Goal: Transaction & Acquisition: Purchase product/service

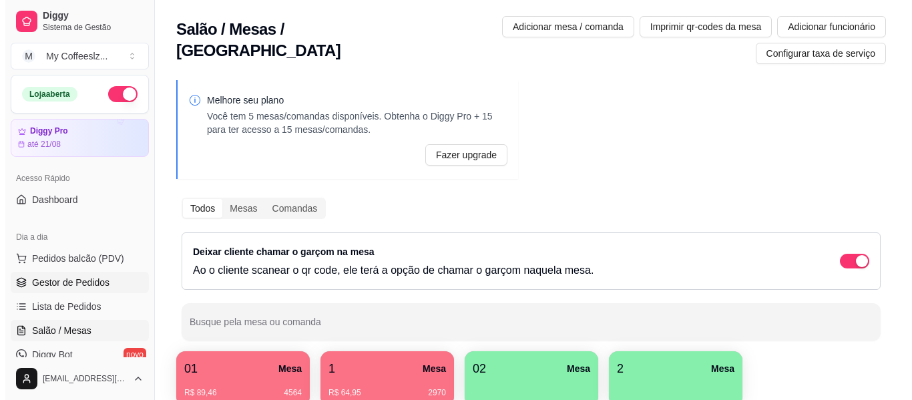
scroll to position [67, 0]
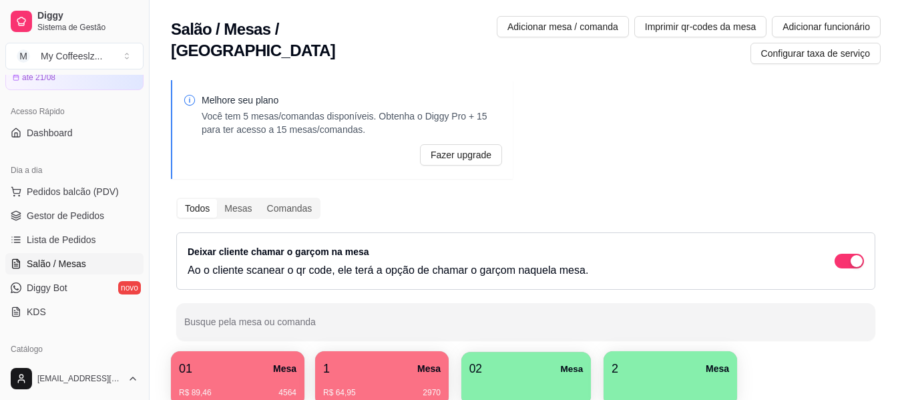
click at [538, 379] on div "button" at bounding box center [526, 387] width 114 height 19
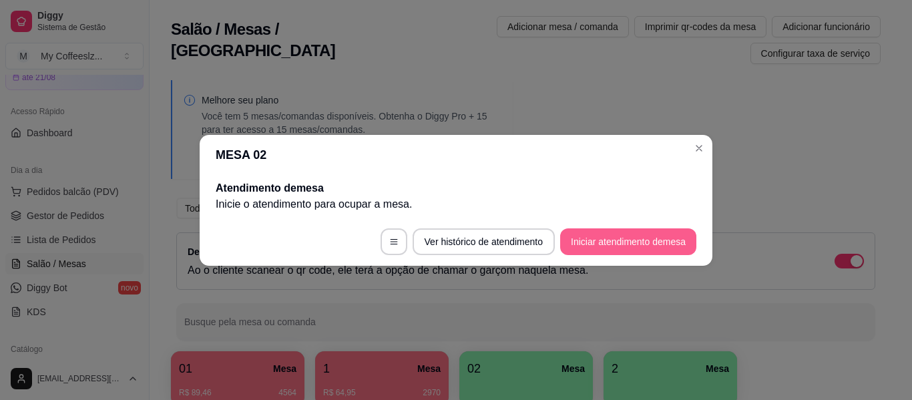
click at [632, 232] on button "Iniciar atendimento de mesa" at bounding box center [628, 241] width 136 height 27
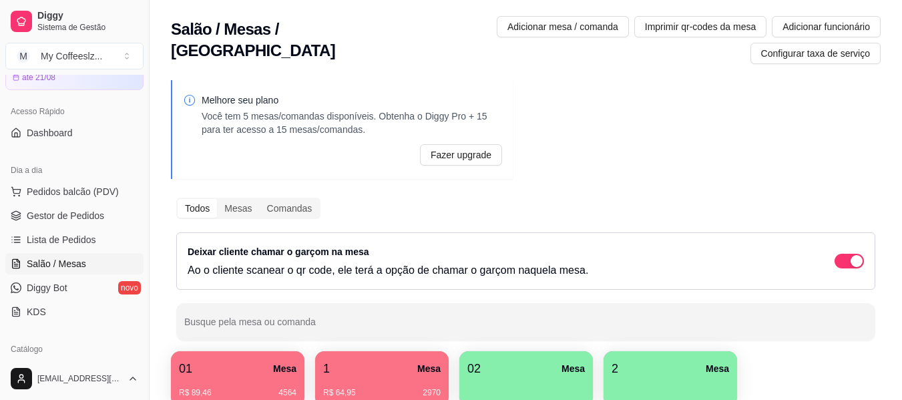
click at [543, 109] on div "Melhore seu plano Você tem 5 mesas/comandas disponíveis. Obtenha o Diggy Pro + …" at bounding box center [525, 345] width 752 height 546
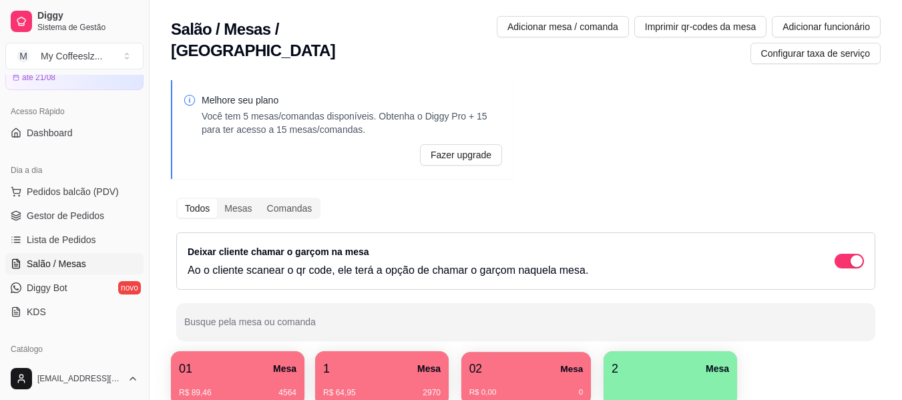
click at [517, 373] on div "02 Mesa" at bounding box center [526, 369] width 114 height 18
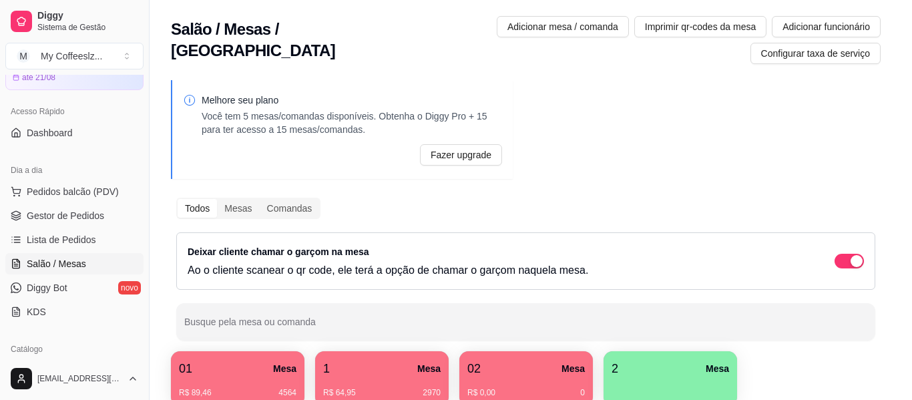
click at [573, 293] on button "Encerrar conta" at bounding box center [593, 299] width 205 height 27
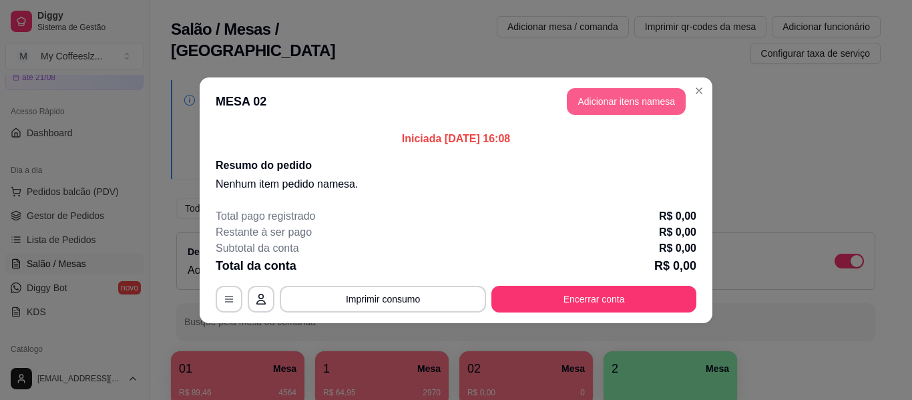
click at [610, 101] on button "Adicionar itens na mesa" at bounding box center [626, 101] width 119 height 27
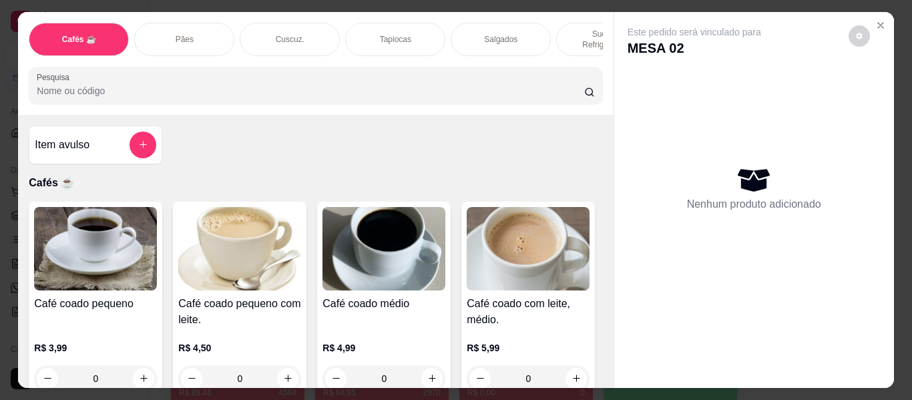
click at [268, 143] on div "Item avulso Cafés ☕ Café coado pequeno R$ 3,99 0 Café coado pequeno com leite. …" at bounding box center [315, 251] width 595 height 273
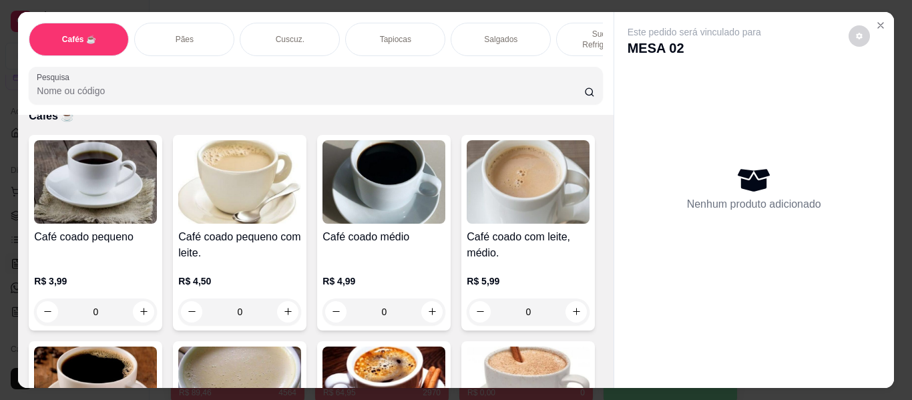
click at [366, 23] on div "Tapiocas" at bounding box center [395, 39] width 100 height 33
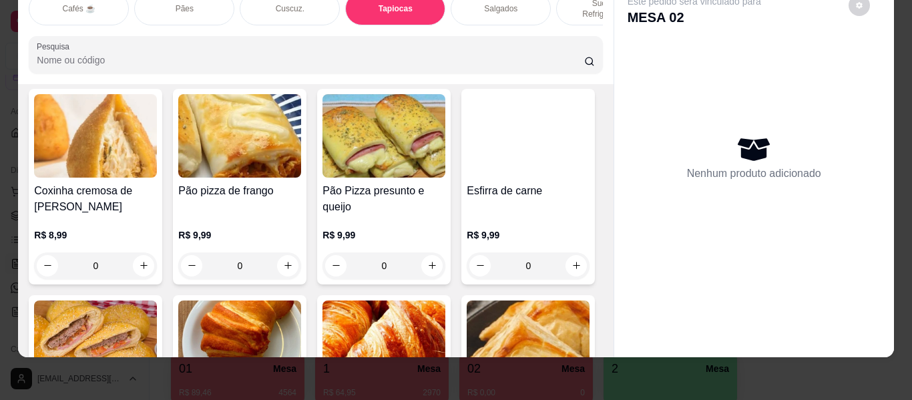
scroll to position [4026, 0]
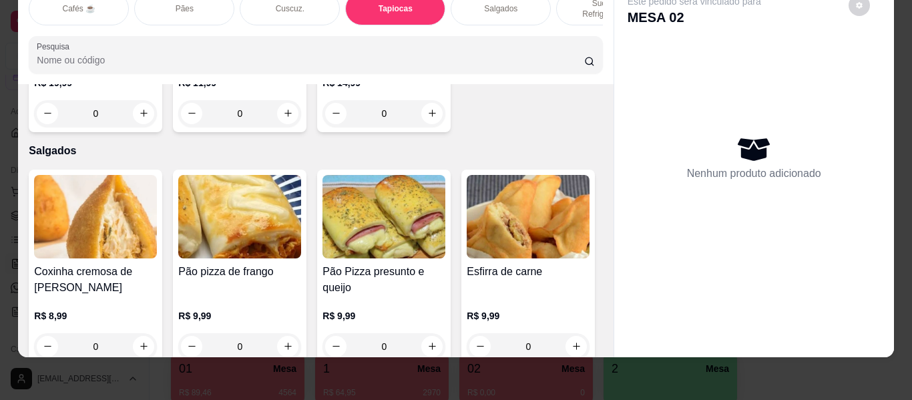
type input "1"
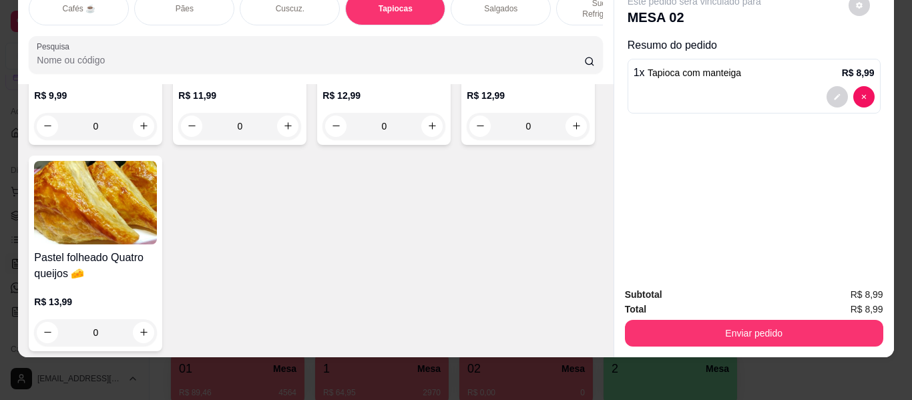
scroll to position [4493, 0]
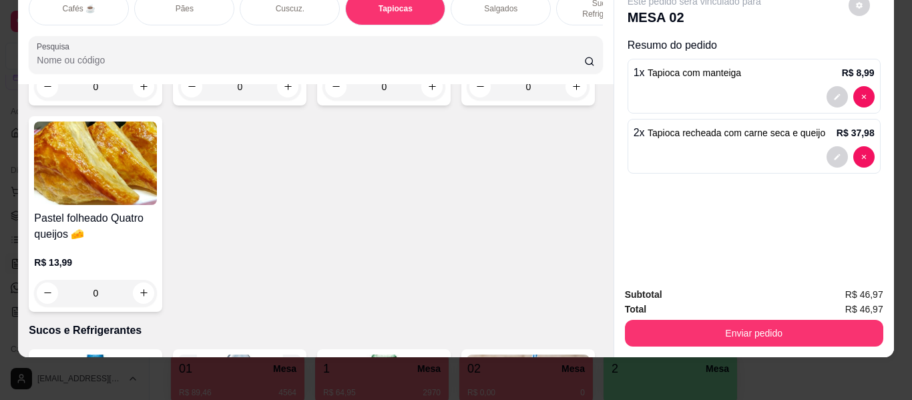
type input "0"
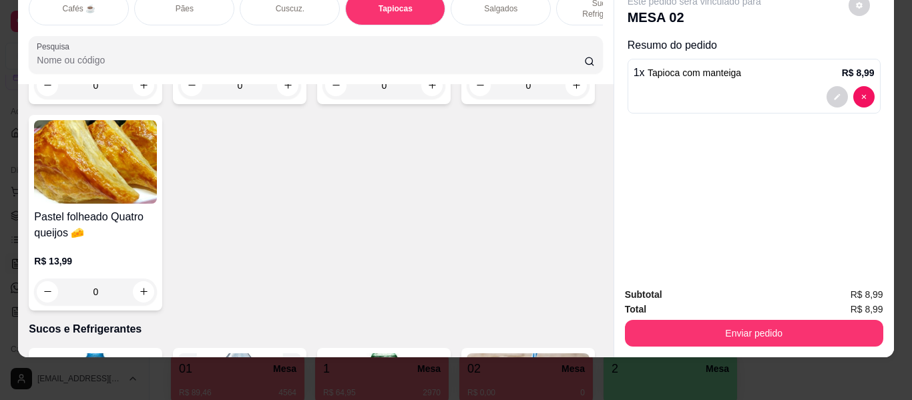
type input "1"
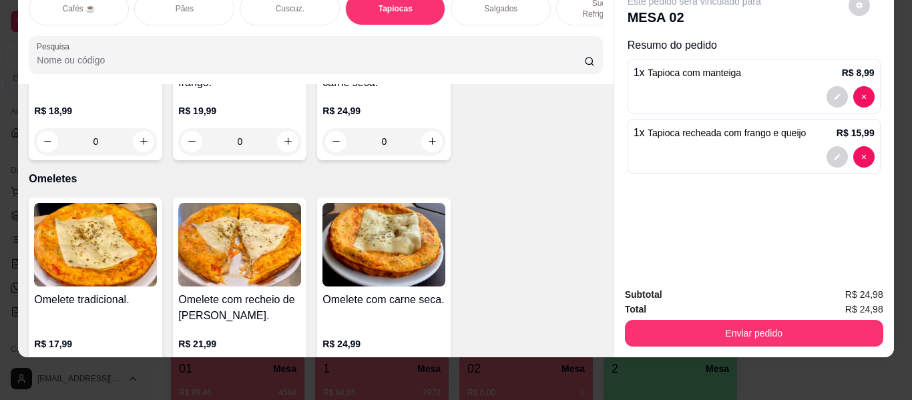
scroll to position [7163, 0]
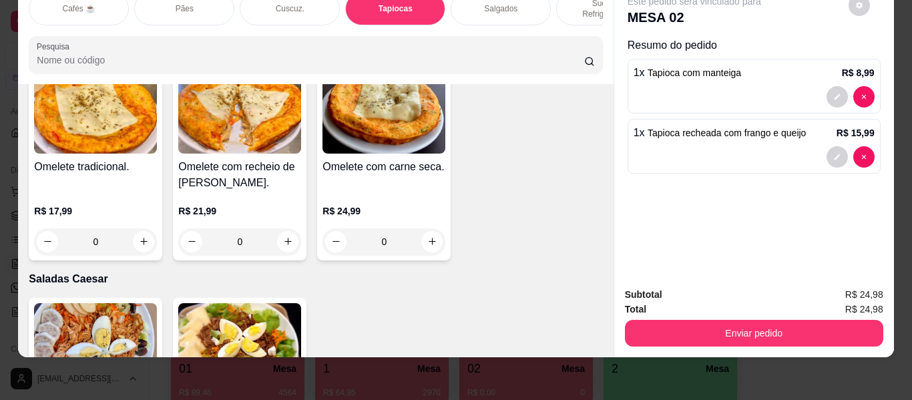
type input "1"
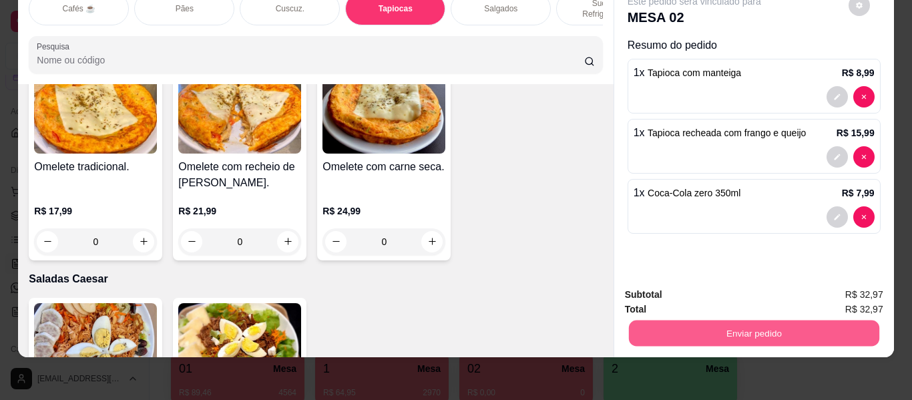
click at [675, 328] on button "Enviar pedido" at bounding box center [753, 333] width 250 height 26
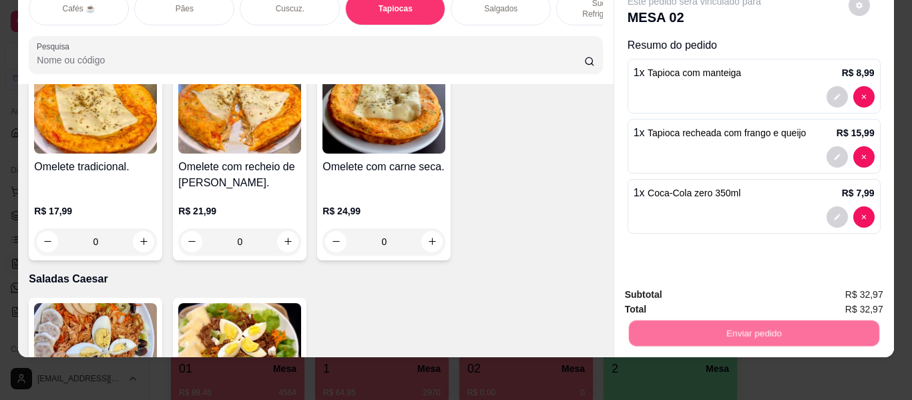
click at [671, 290] on button "Não registrar e enviar pedido" at bounding box center [709, 289] width 139 height 25
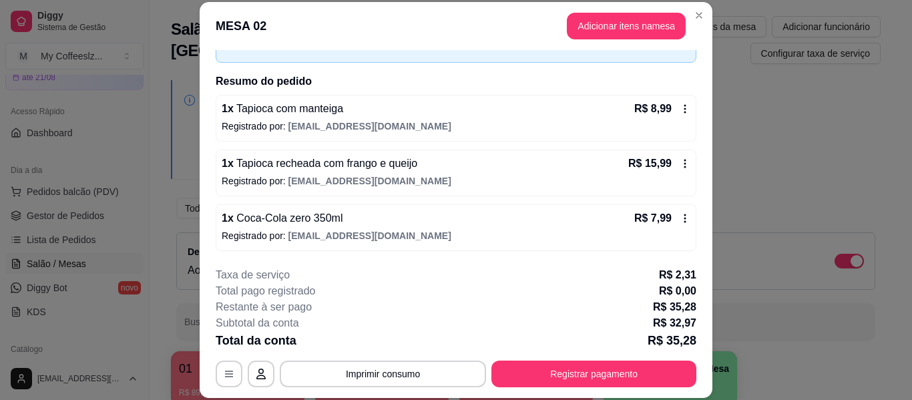
scroll to position [41, 0]
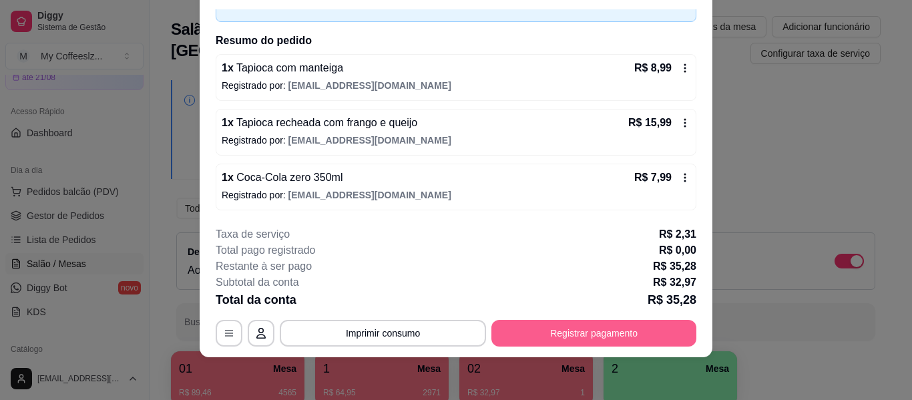
click at [528, 330] on button "Registrar pagamento" at bounding box center [593, 333] width 205 height 27
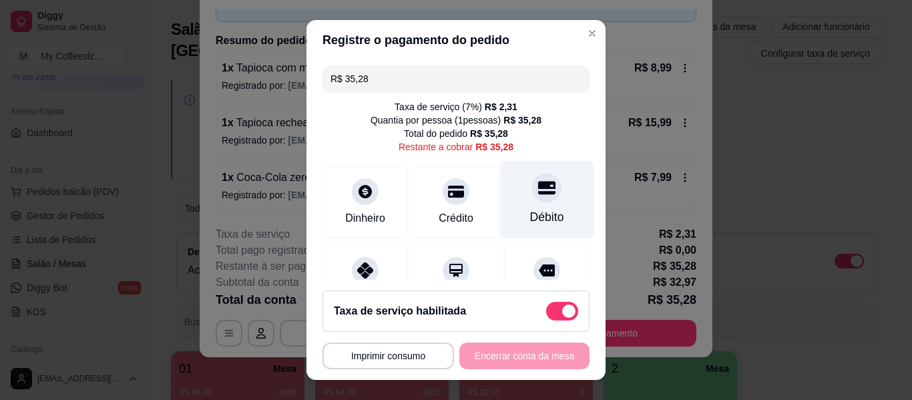
click at [538, 187] on icon at bounding box center [546, 187] width 17 height 13
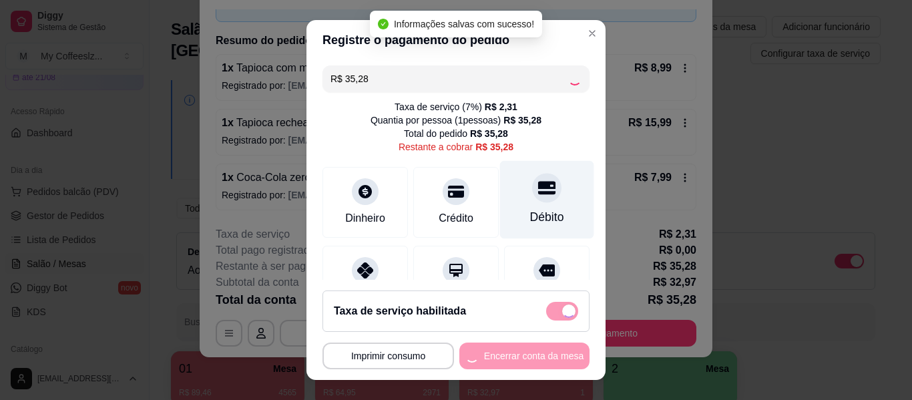
type input "R$ 0,00"
click at [532, 187] on div at bounding box center [546, 187] width 29 height 29
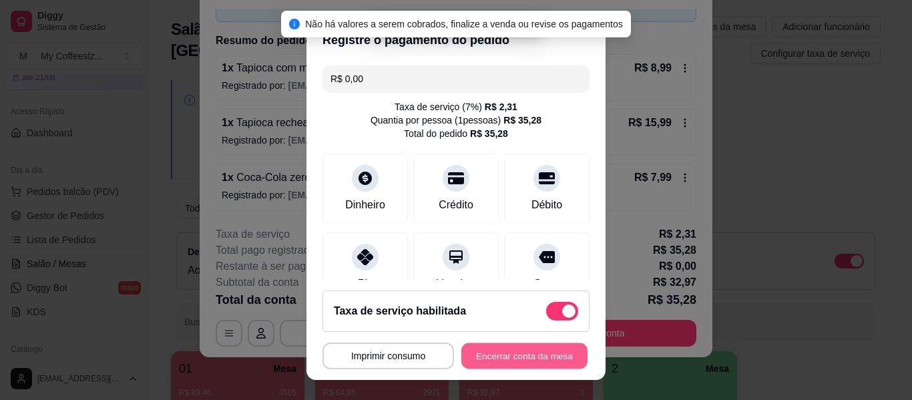
click at [497, 357] on button "Encerrar conta da mesa" at bounding box center [524, 356] width 126 height 26
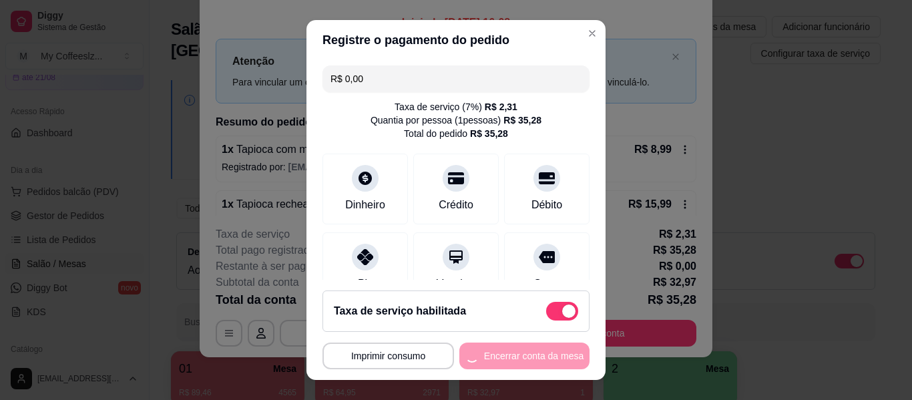
scroll to position [0, 0]
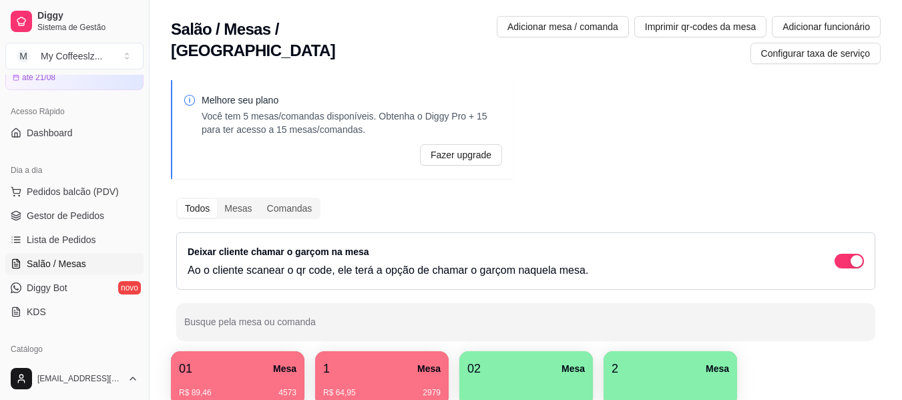
click at [302, 157] on div "Fazer upgrade" at bounding box center [342, 154] width 319 height 21
click at [496, 370] on div "02 Mesa" at bounding box center [525, 368] width 117 height 19
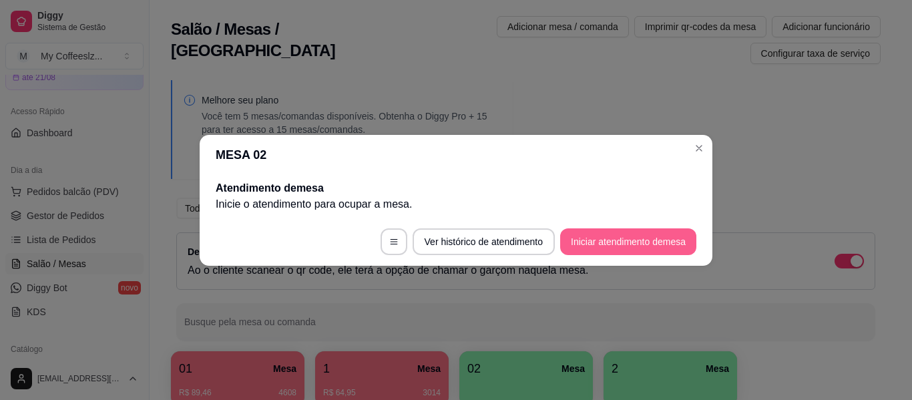
click at [579, 230] on button "Iniciar atendimento de mesa" at bounding box center [628, 241] width 136 height 27
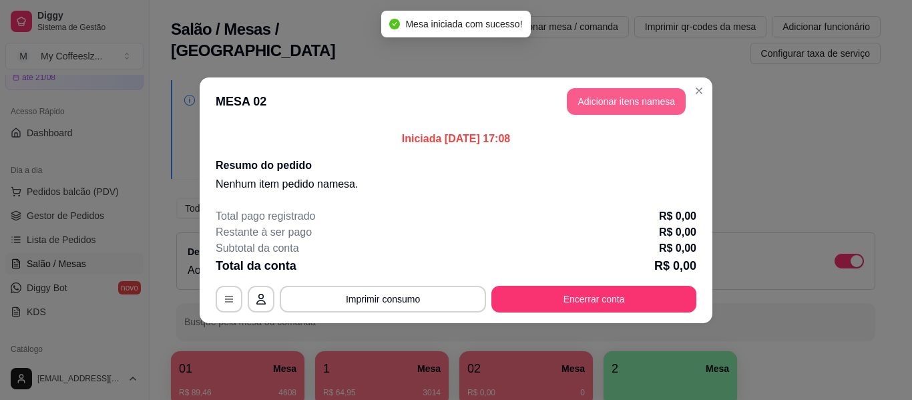
click at [607, 103] on button "Adicionar itens na mesa" at bounding box center [626, 101] width 119 height 27
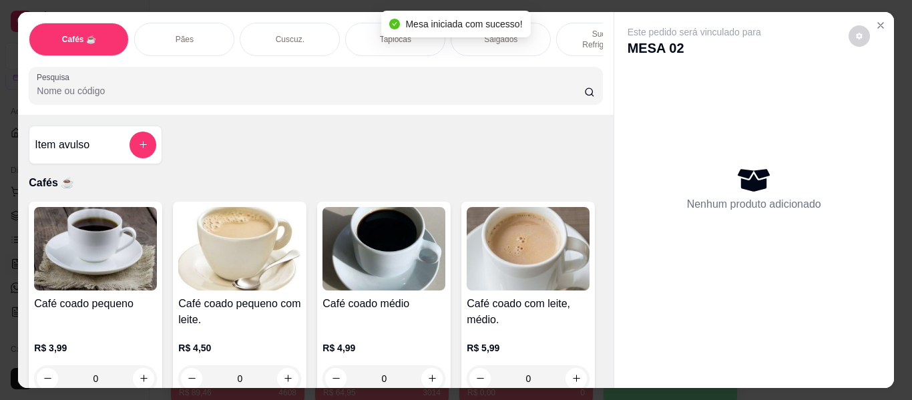
click at [182, 34] on p "Pães" at bounding box center [185, 39] width 18 height 11
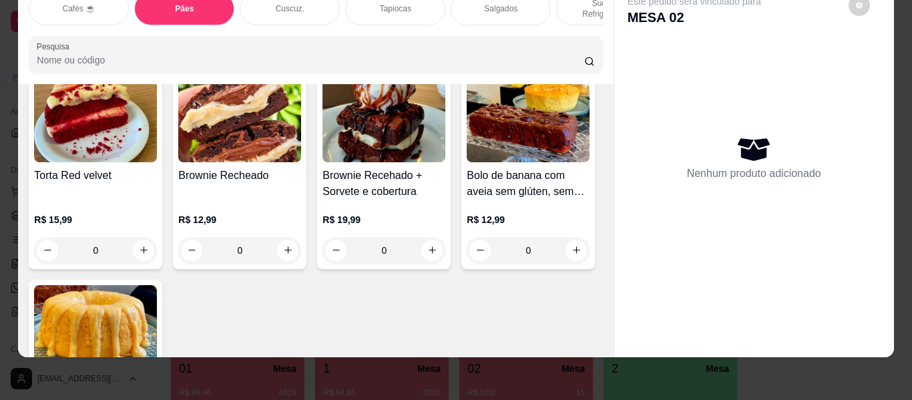
scroll to position [6149, 0]
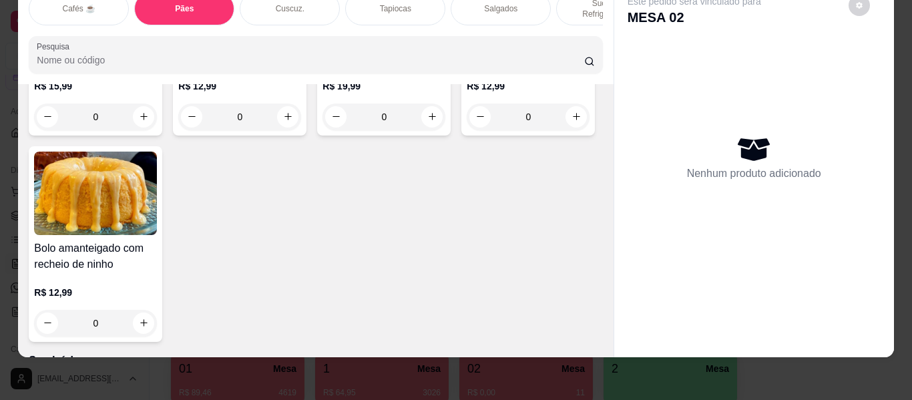
type input "1"
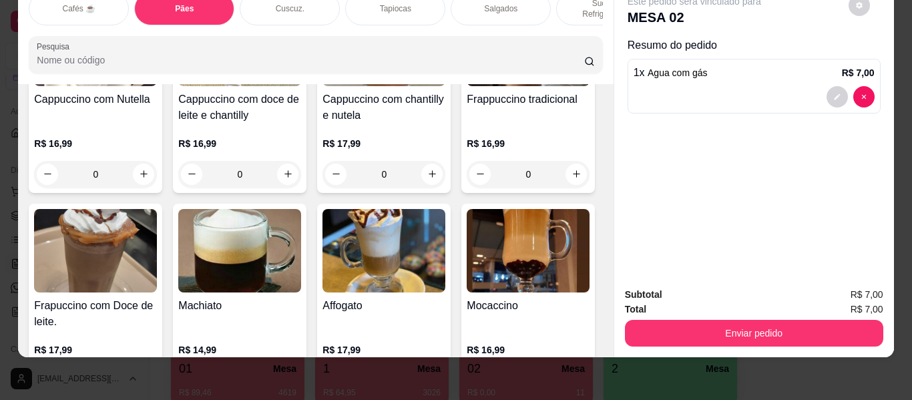
scroll to position [1478, 0]
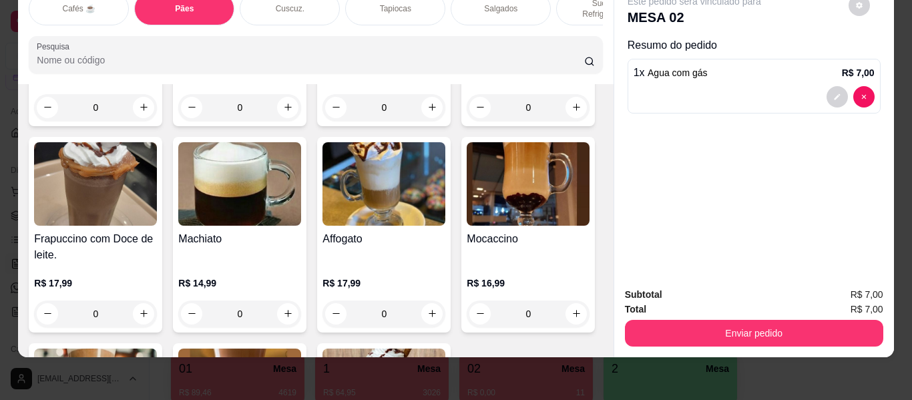
type input "2"
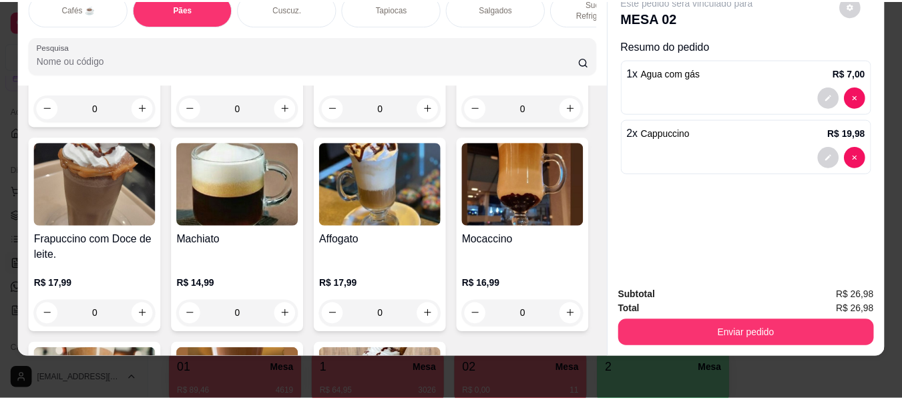
scroll to position [0, 0]
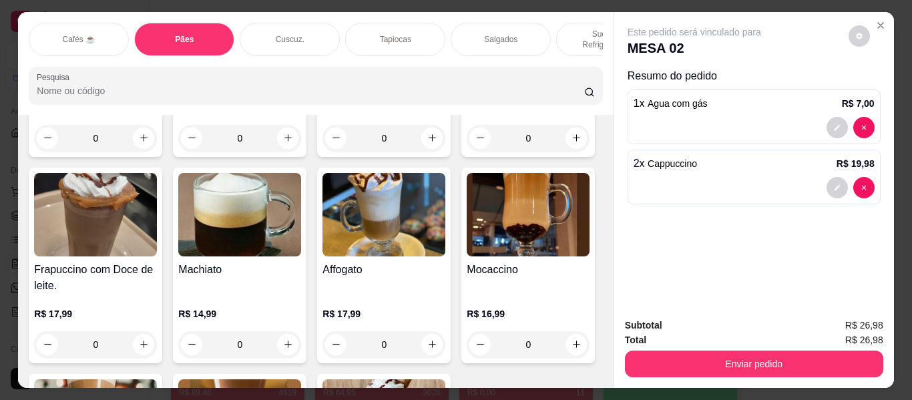
click at [872, 15] on button "Close" at bounding box center [880, 25] width 21 height 21
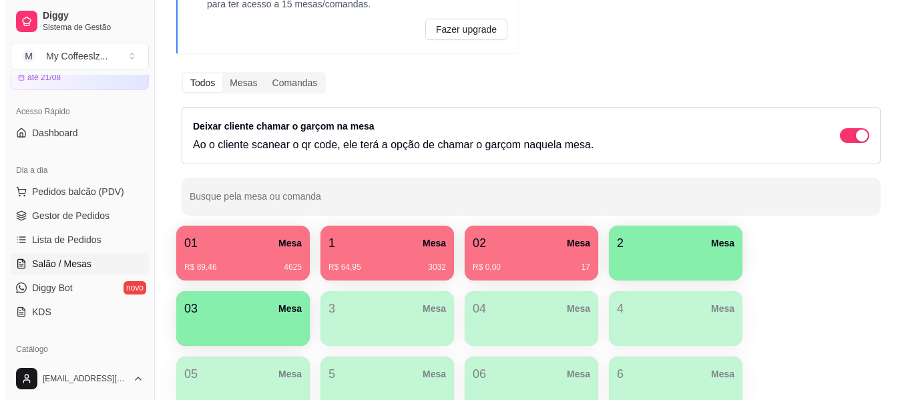
scroll to position [200, 0]
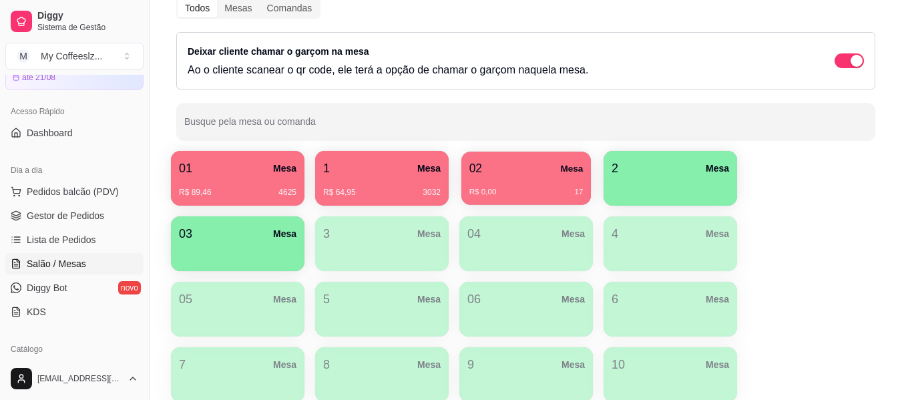
click at [509, 199] on div "02 Mesa R$ 0,00 17" at bounding box center [525, 177] width 129 height 53
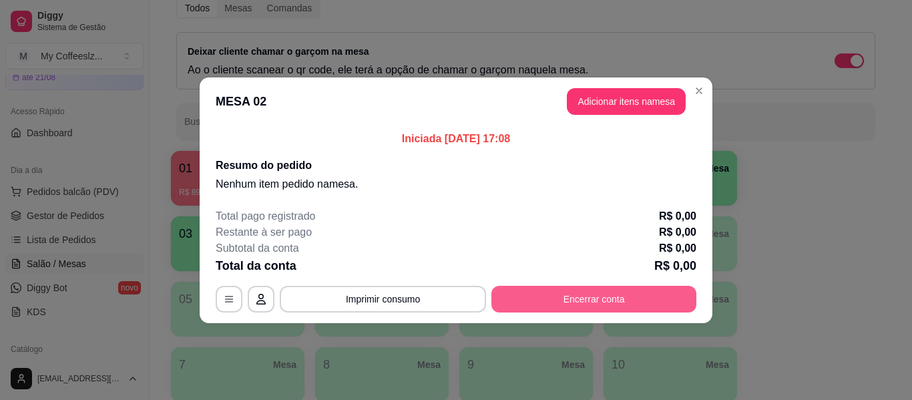
click at [537, 300] on button "Encerrar conta" at bounding box center [593, 299] width 205 height 27
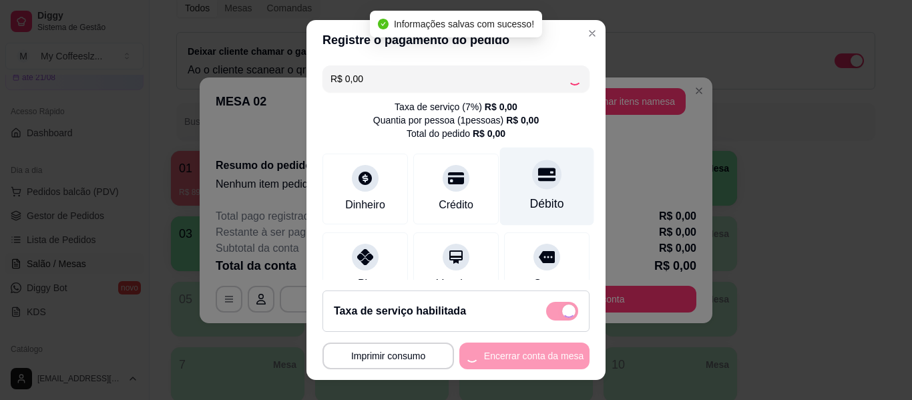
checkbox input "false"
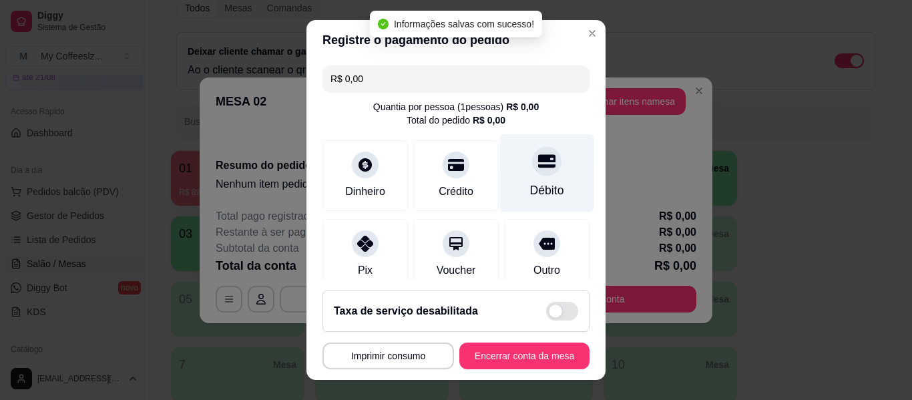
click at [532, 171] on div at bounding box center [546, 160] width 29 height 29
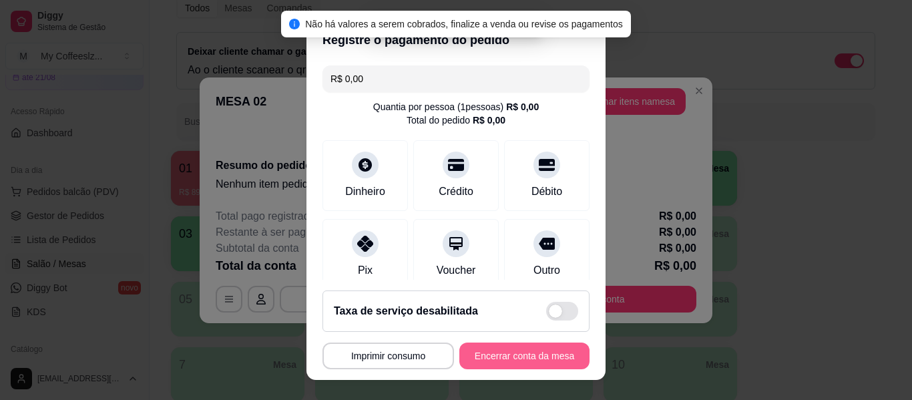
click at [468, 359] on button "Encerrar conta da mesa" at bounding box center [524, 355] width 130 height 27
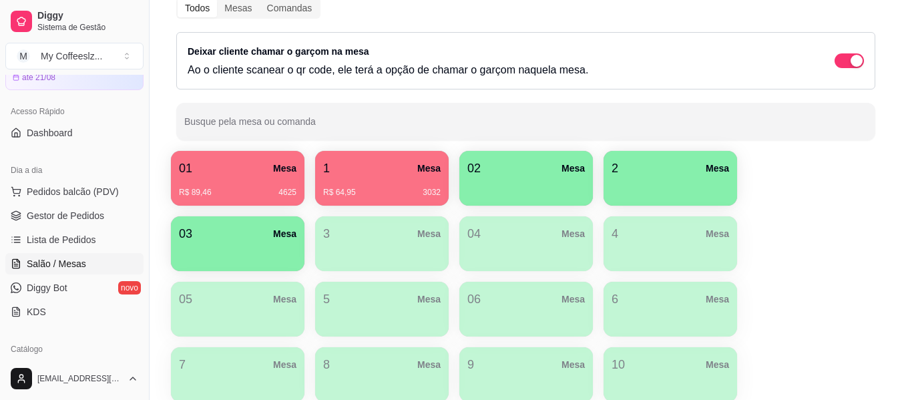
click at [543, 202] on div "02 Mesa" at bounding box center [525, 178] width 133 height 55
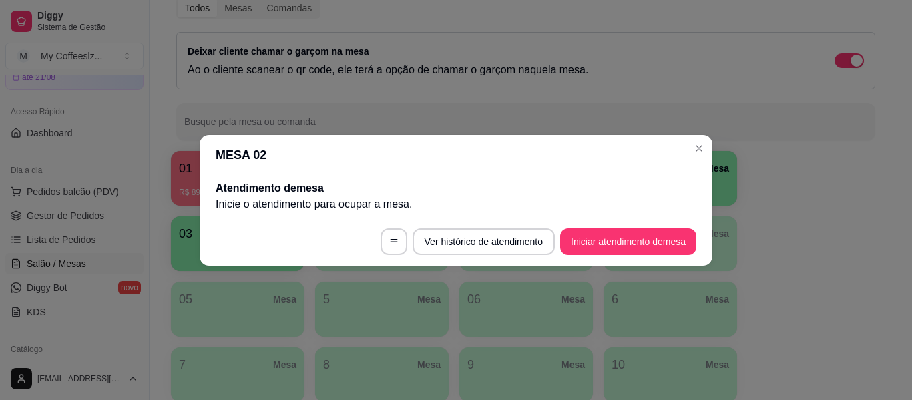
click at [559, 151] on header "MESA 02" at bounding box center [456, 155] width 513 height 40
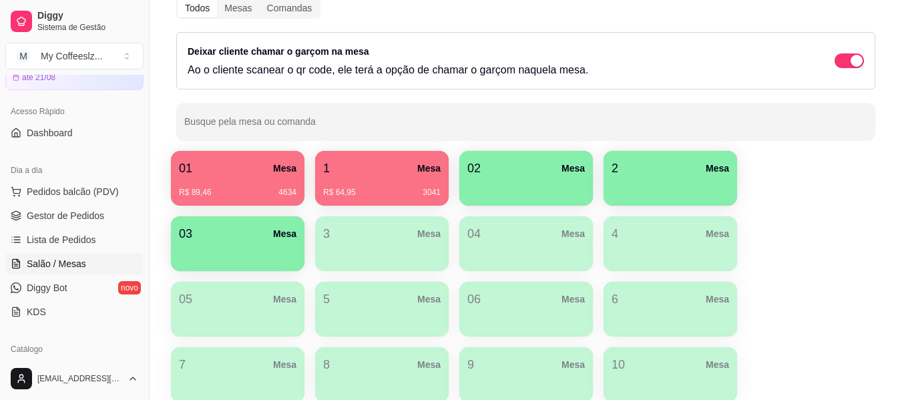
click at [521, 186] on div "button" at bounding box center [525, 188] width 117 height 20
click at [357, 178] on div "R$ 64,95 3042" at bounding box center [381, 188] width 117 height 20
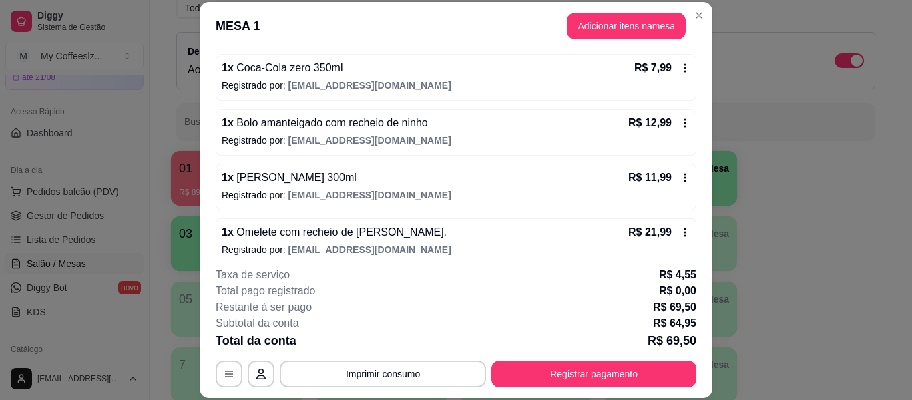
scroll to position [246, 0]
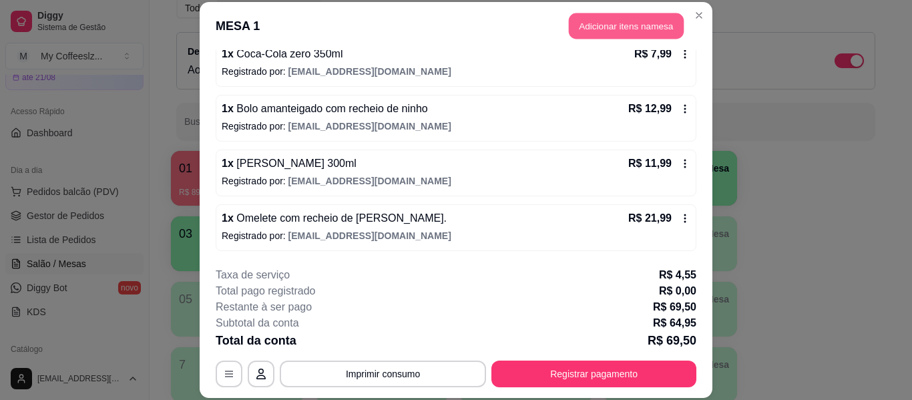
click at [602, 20] on button "Adicionar itens na mesa" at bounding box center [626, 26] width 115 height 26
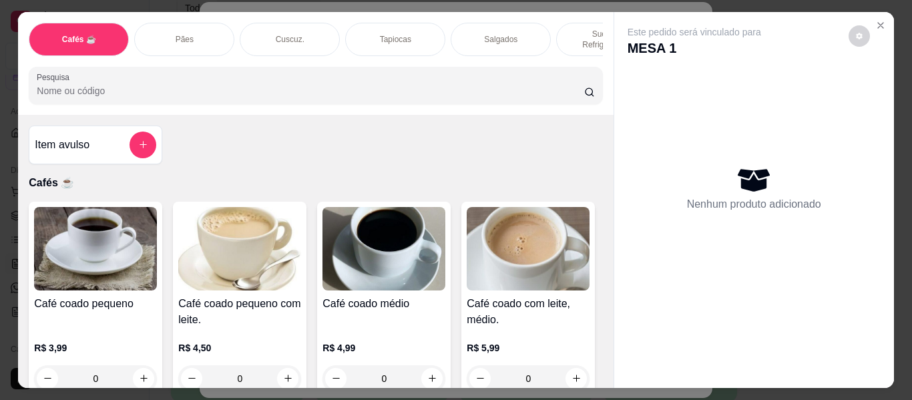
drag, startPoint x: 422, startPoint y: 28, endPoint x: 325, endPoint y: 158, distance: 162.6
click at [422, 27] on div "Tapiocas" at bounding box center [395, 39] width 100 height 33
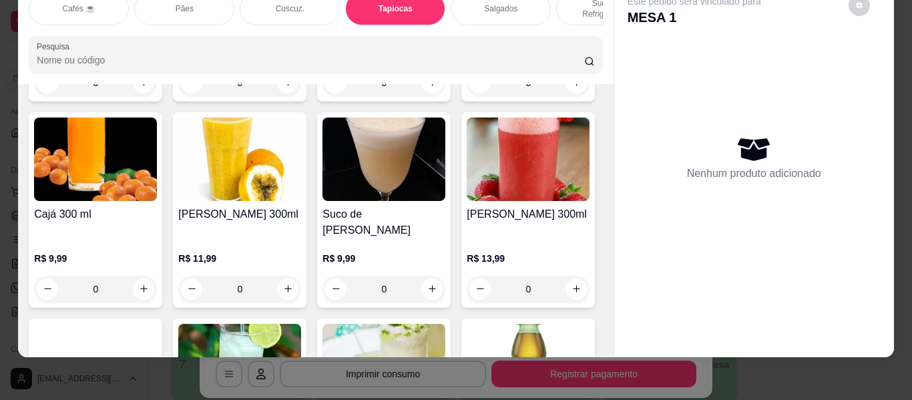
scroll to position [5027, 0]
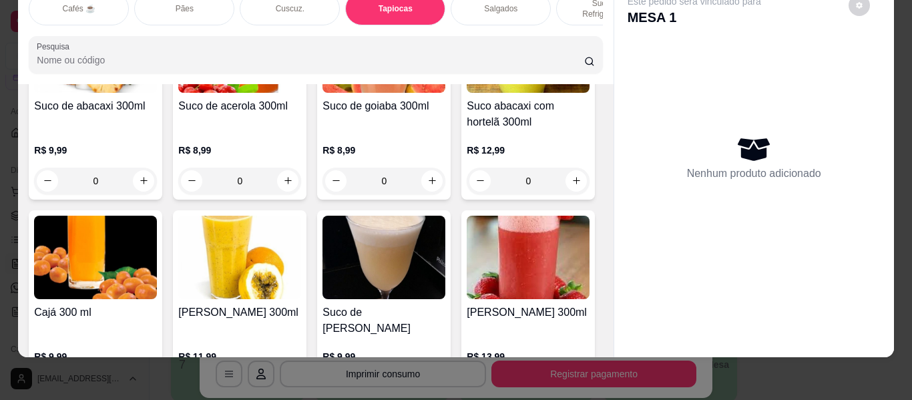
type input "1"
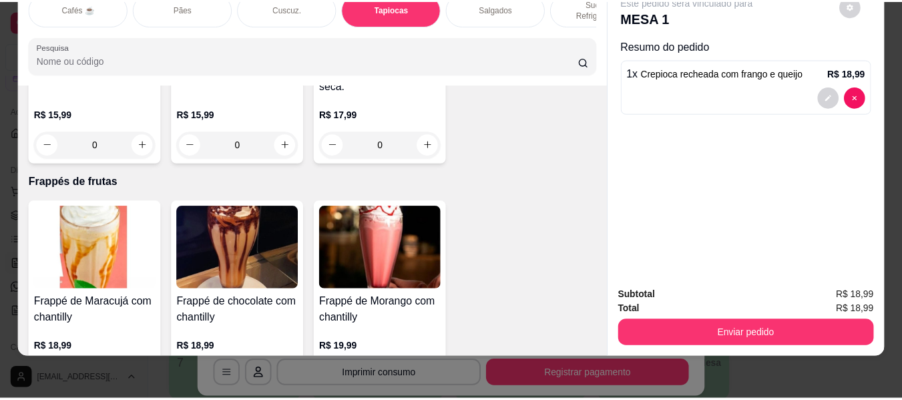
scroll to position [6495, 0]
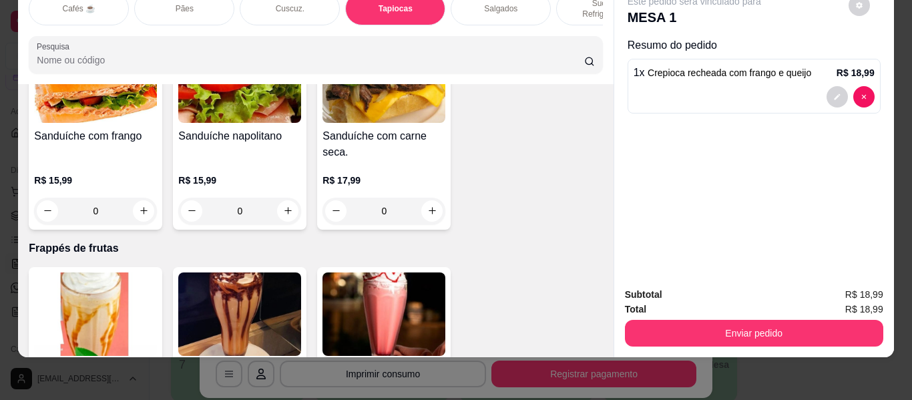
type input "1"
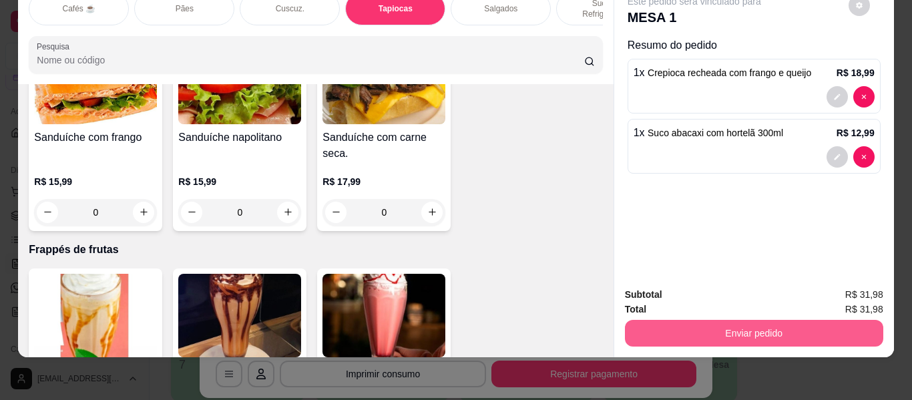
click at [691, 320] on button "Enviar pedido" at bounding box center [754, 333] width 258 height 27
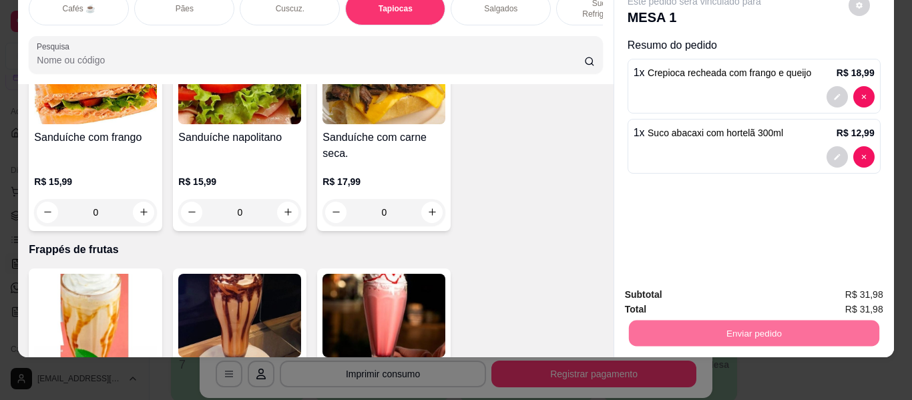
click at [665, 283] on button "Não registrar e enviar pedido" at bounding box center [709, 289] width 139 height 25
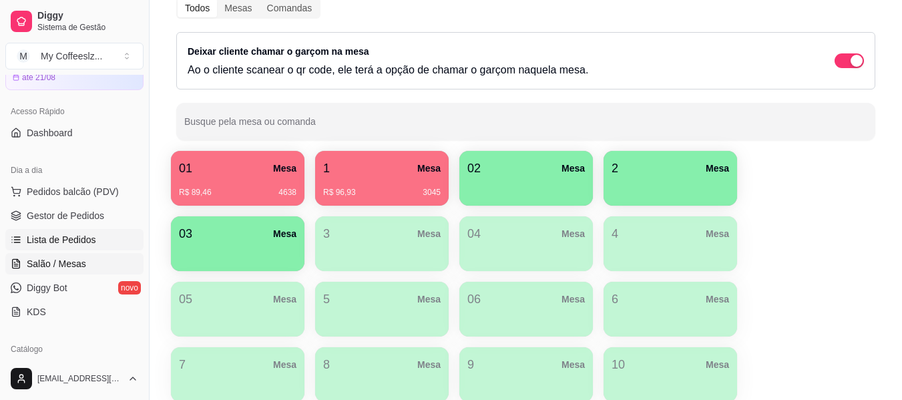
click at [70, 242] on span "Lista de Pedidos" at bounding box center [61, 239] width 69 height 13
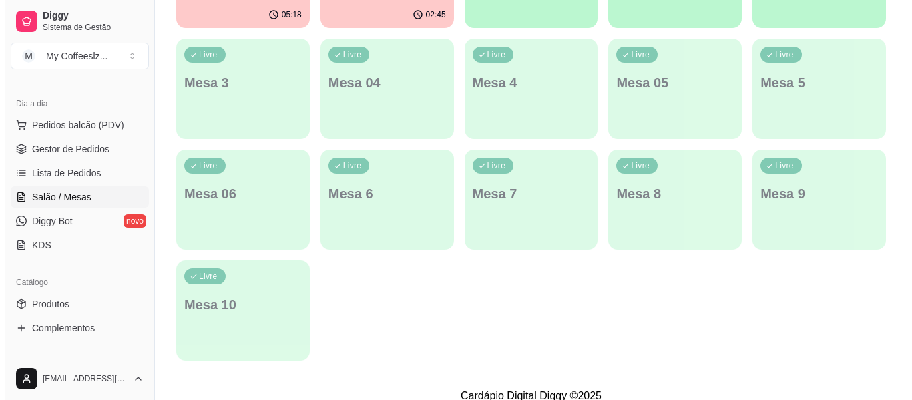
scroll to position [267, 0]
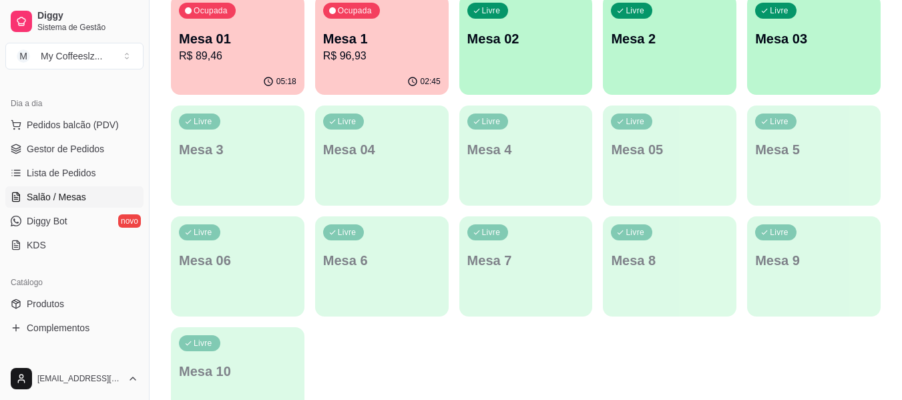
click at [534, 52] on div "Livre Mesa 02" at bounding box center [525, 37] width 133 height 84
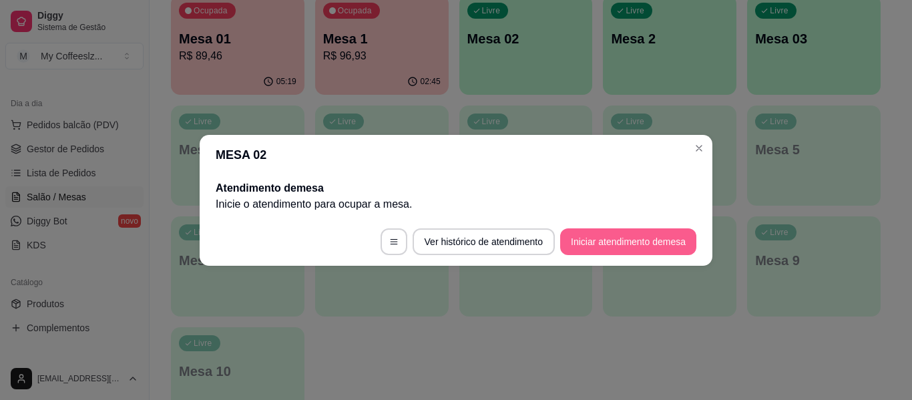
click at [611, 242] on button "Iniciar atendimento de mesa" at bounding box center [628, 241] width 136 height 27
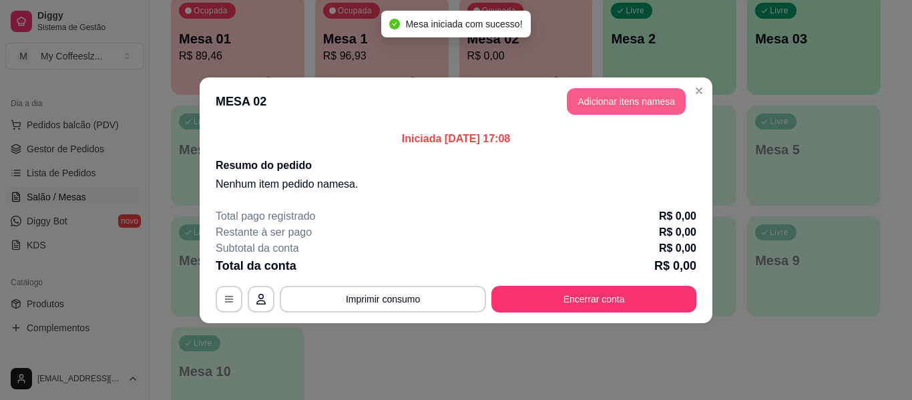
click at [604, 95] on button "Adicionar itens na mesa" at bounding box center [626, 101] width 119 height 27
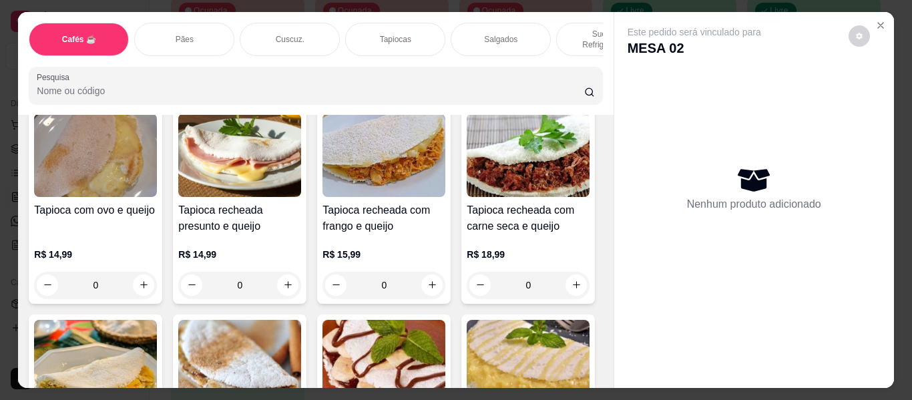
scroll to position [3270, 0]
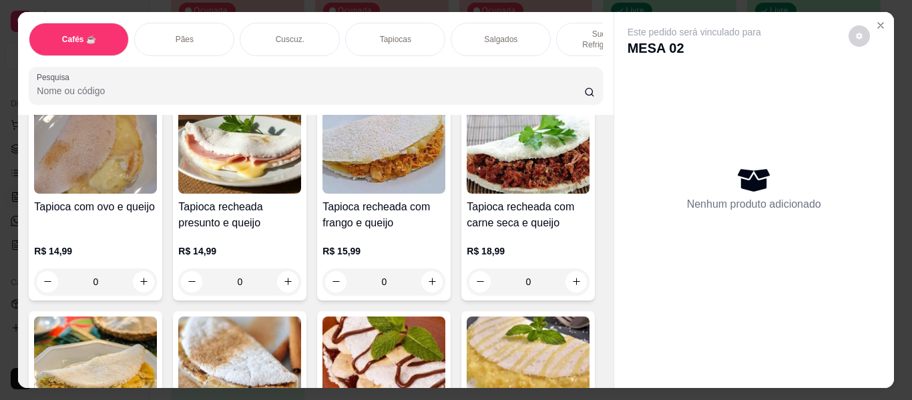
click at [515, 23] on div "Salgados" at bounding box center [500, 39] width 100 height 33
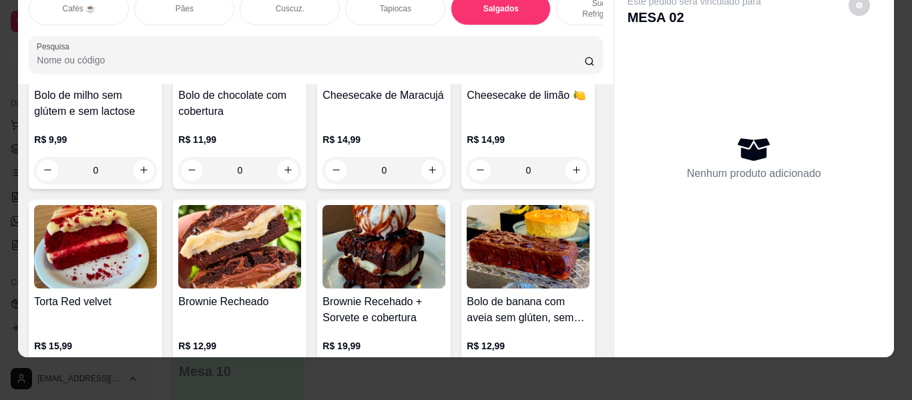
scroll to position [5964, 0]
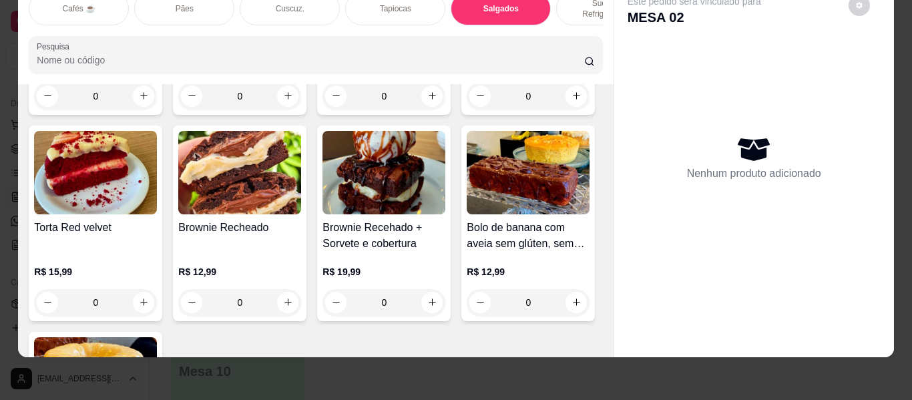
type input "1"
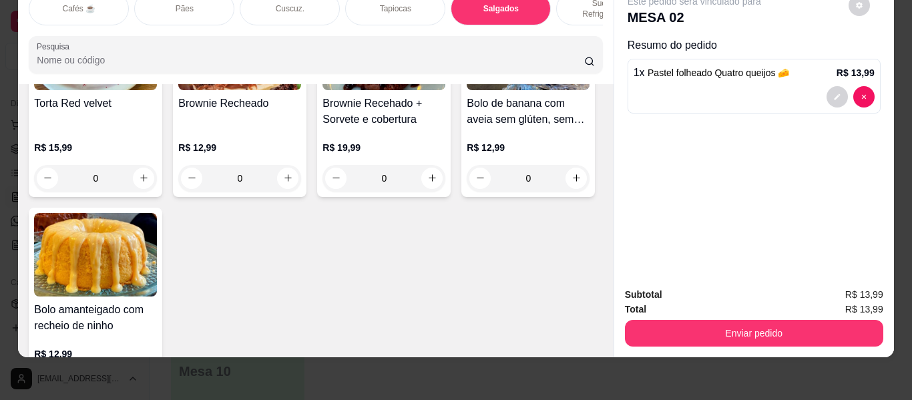
scroll to position [6097, 0]
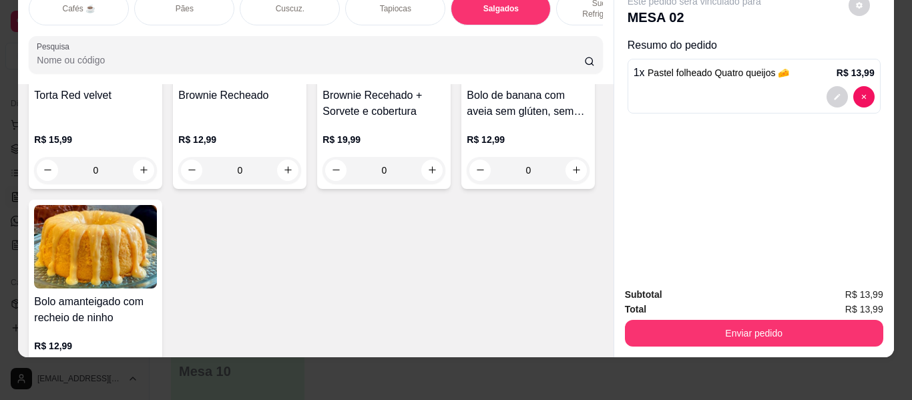
type input "1"
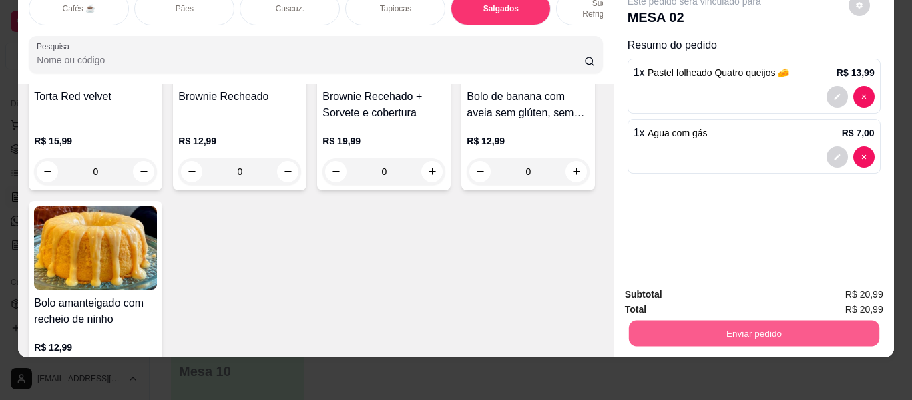
click at [677, 320] on button "Enviar pedido" at bounding box center [753, 333] width 250 height 26
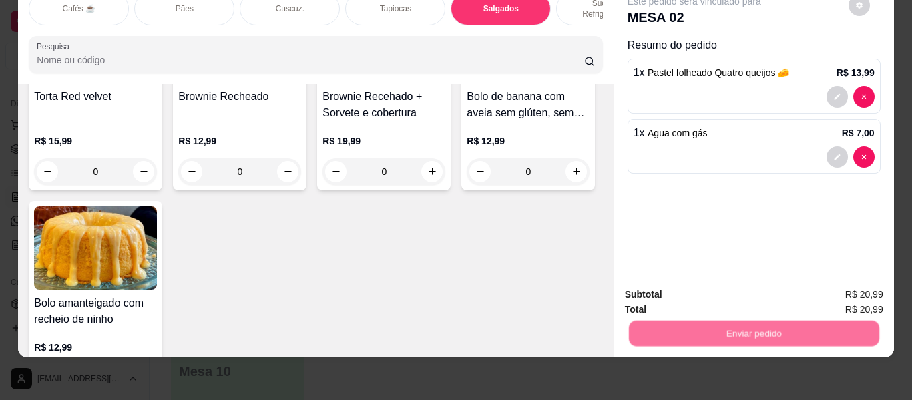
click at [685, 293] on button "Não registrar e enviar pedido" at bounding box center [709, 289] width 139 height 25
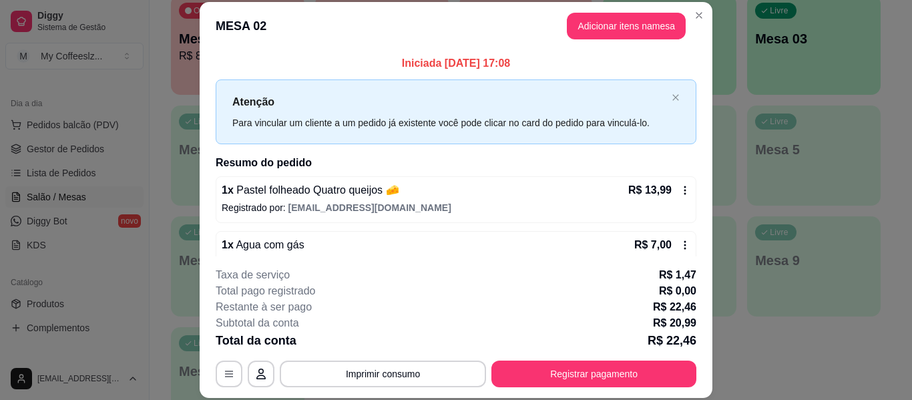
click at [663, 287] on p "R$ 0,00" at bounding box center [677, 291] width 37 height 16
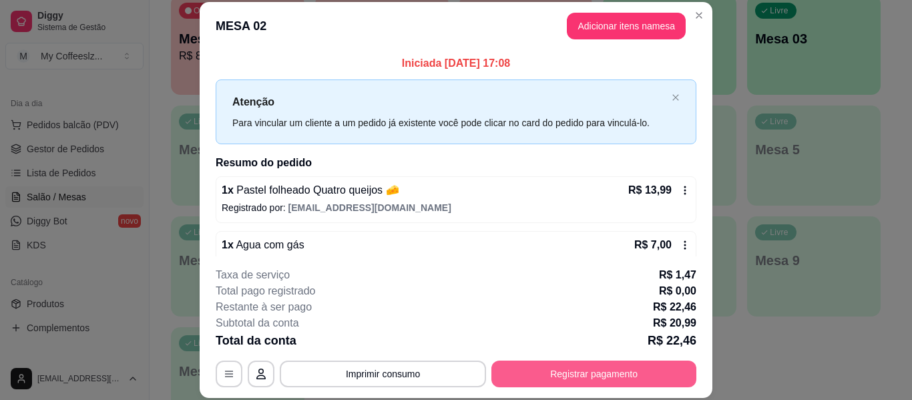
click at [541, 368] on button "Registrar pagamento" at bounding box center [593, 373] width 205 height 27
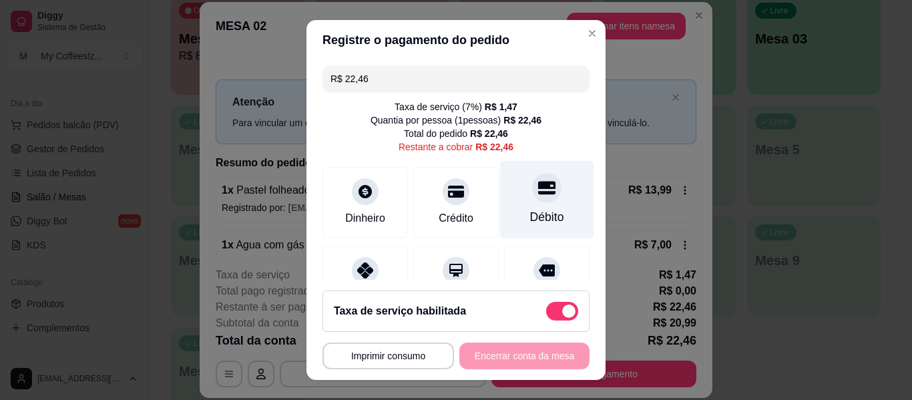
click at [538, 195] on icon at bounding box center [546, 187] width 17 height 17
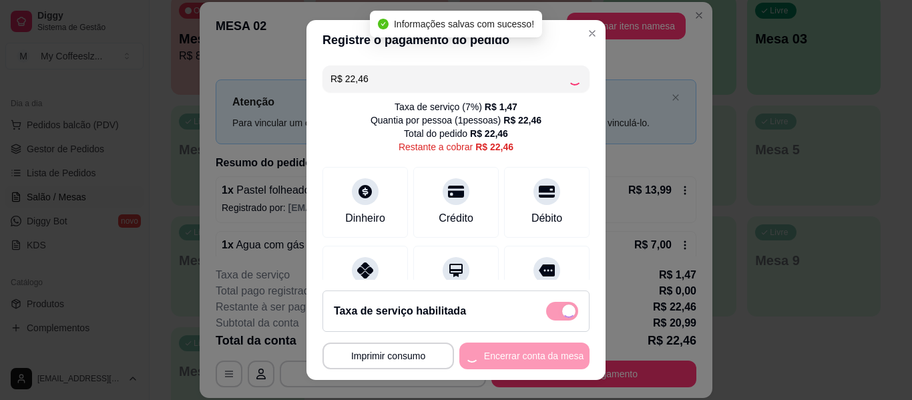
type input "R$ 0,00"
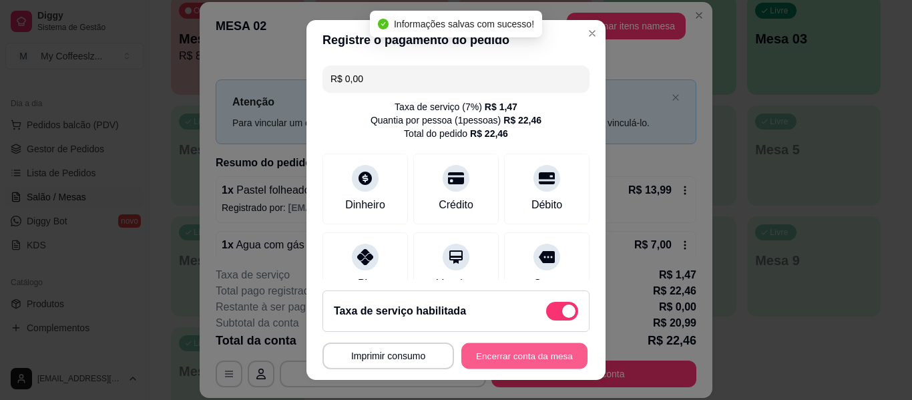
click at [480, 354] on button "Encerrar conta da mesa" at bounding box center [524, 356] width 126 height 26
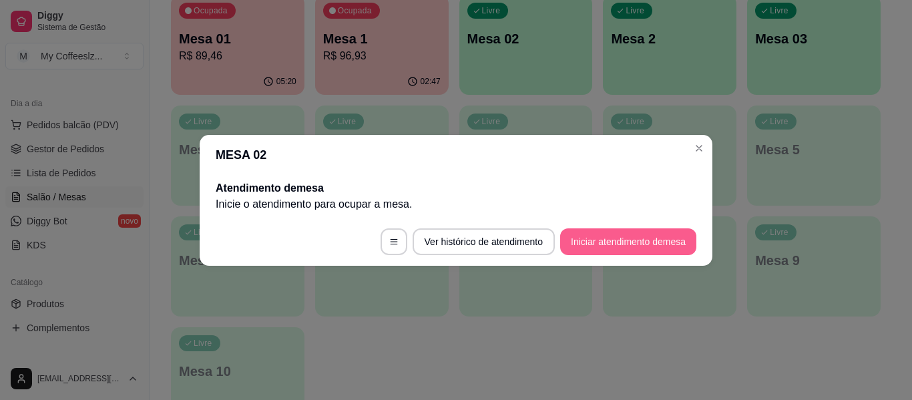
click at [568, 247] on button "Iniciar atendimento de mesa" at bounding box center [628, 241] width 136 height 27
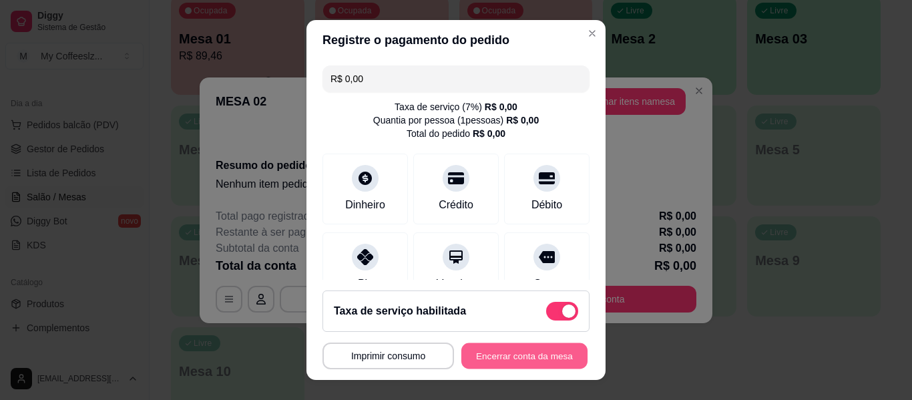
click at [534, 355] on button "Encerrar conta da mesa" at bounding box center [524, 356] width 126 height 26
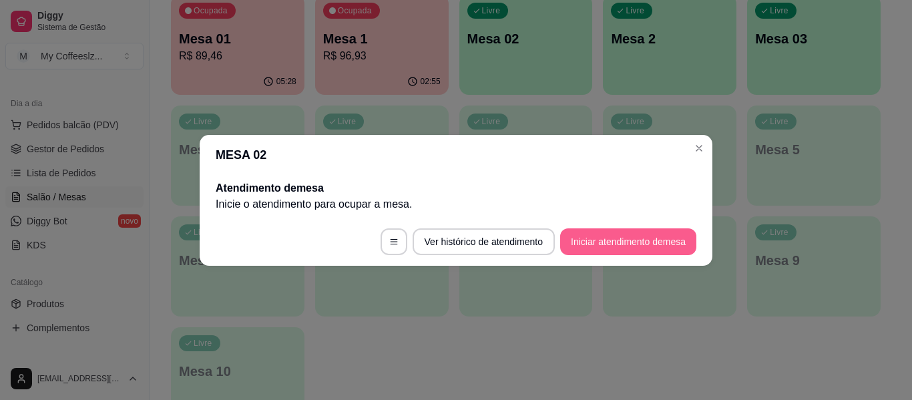
click at [608, 244] on button "Iniciar atendimento de mesa" at bounding box center [628, 241] width 136 height 27
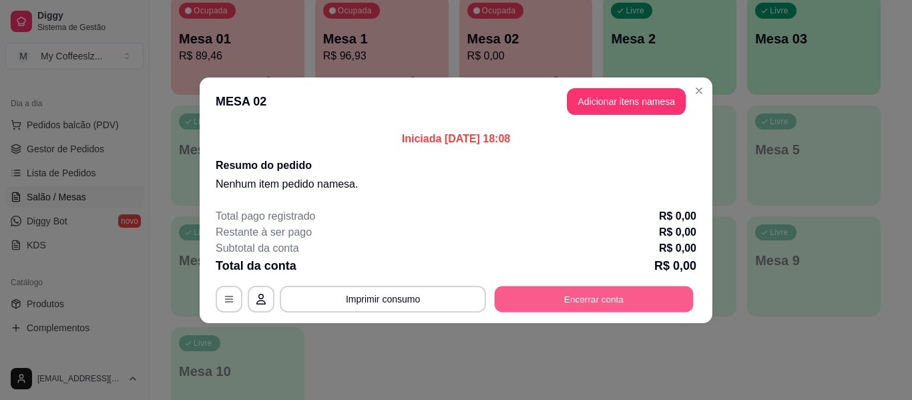
click at [531, 304] on button "Encerrar conta" at bounding box center [594, 299] width 199 height 26
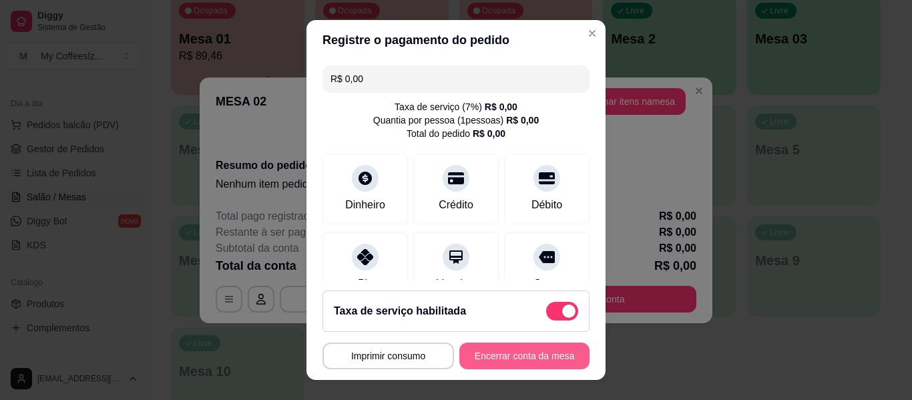
click at [510, 367] on button "Encerrar conta da mesa" at bounding box center [524, 355] width 130 height 27
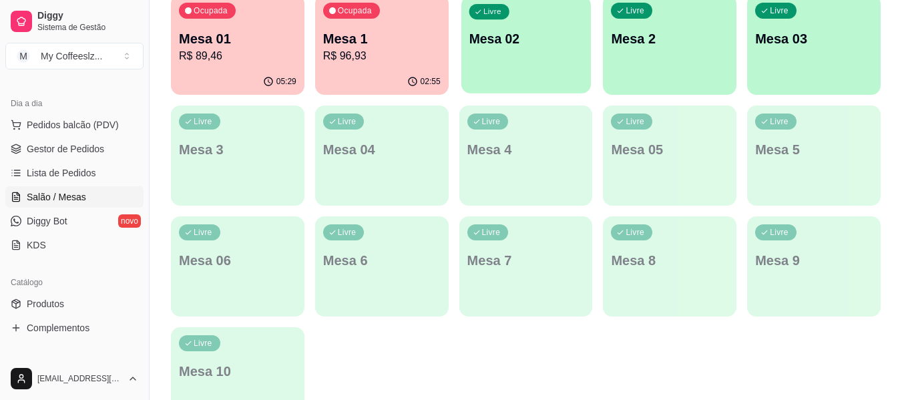
click at [518, 61] on div "Livre Mesa 02" at bounding box center [525, 36] width 129 height 81
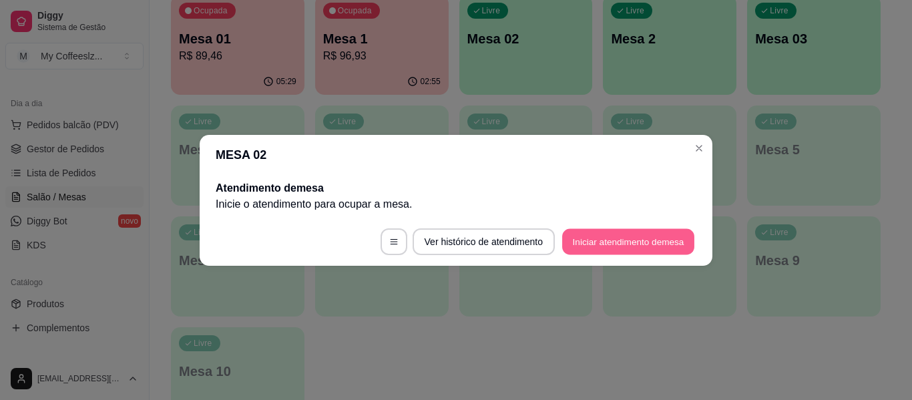
click at [605, 236] on button "Iniciar atendimento de mesa" at bounding box center [628, 241] width 132 height 26
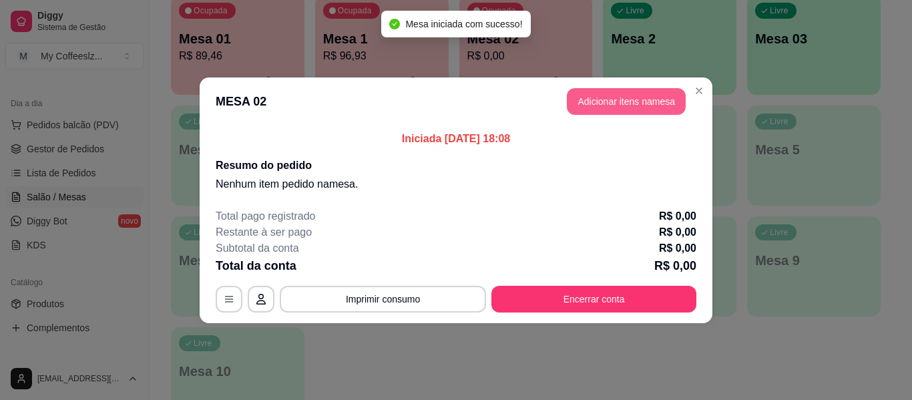
click at [605, 97] on button "Adicionar itens na mesa" at bounding box center [626, 101] width 119 height 27
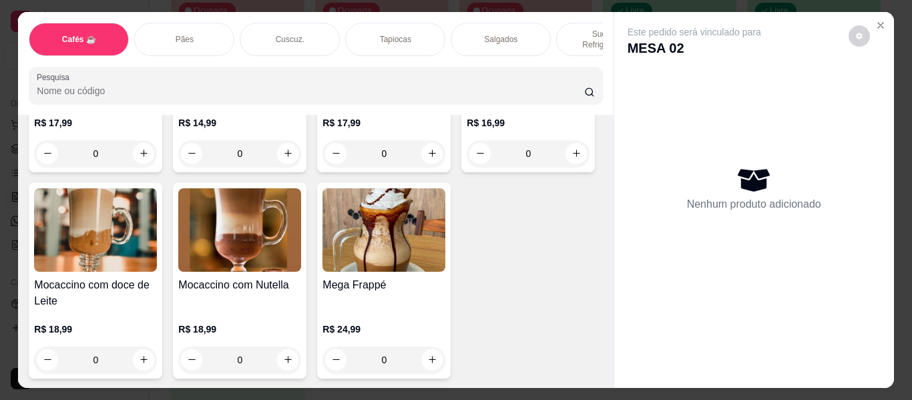
scroll to position [1535, 0]
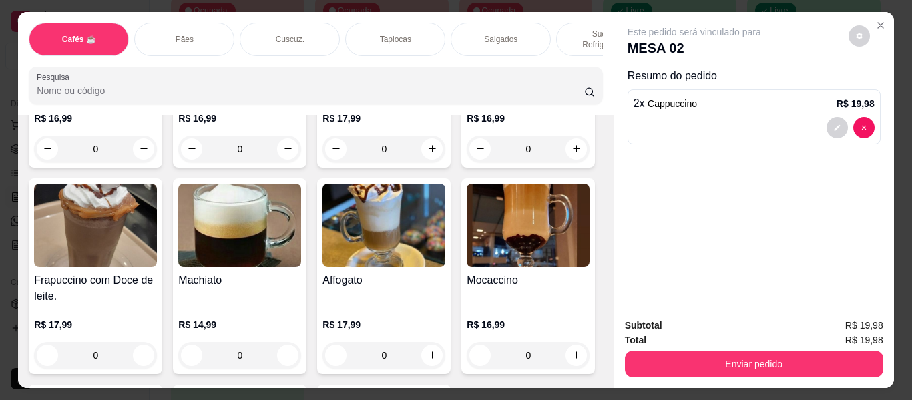
scroll to position [1468, 0]
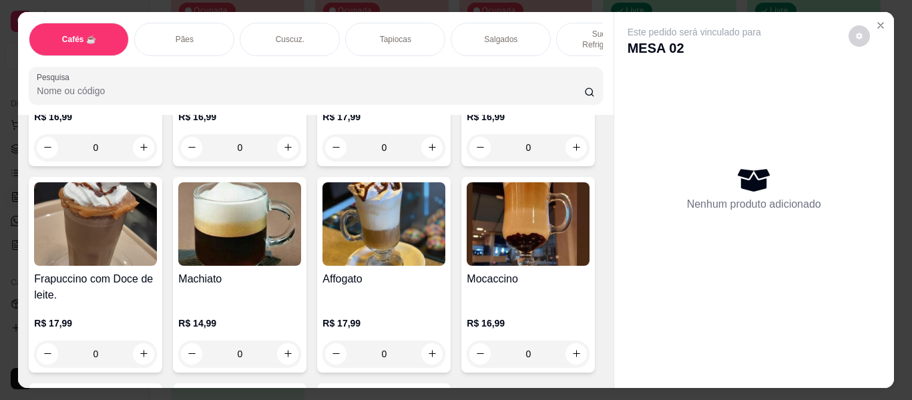
type input "1"
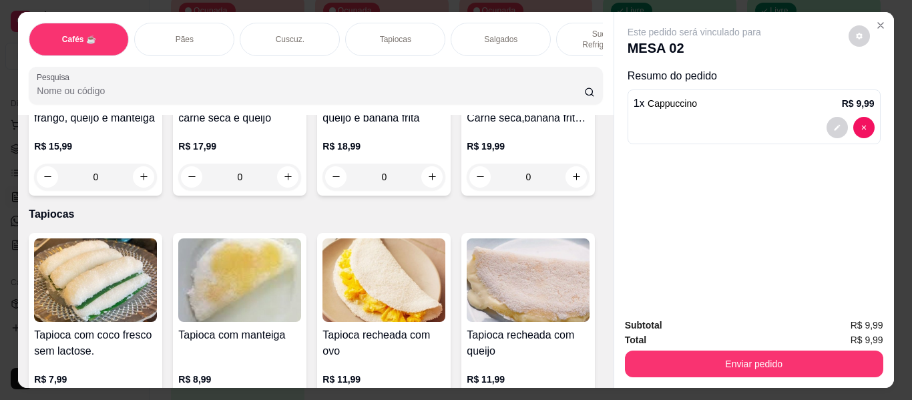
scroll to position [2936, 0]
type input "1"
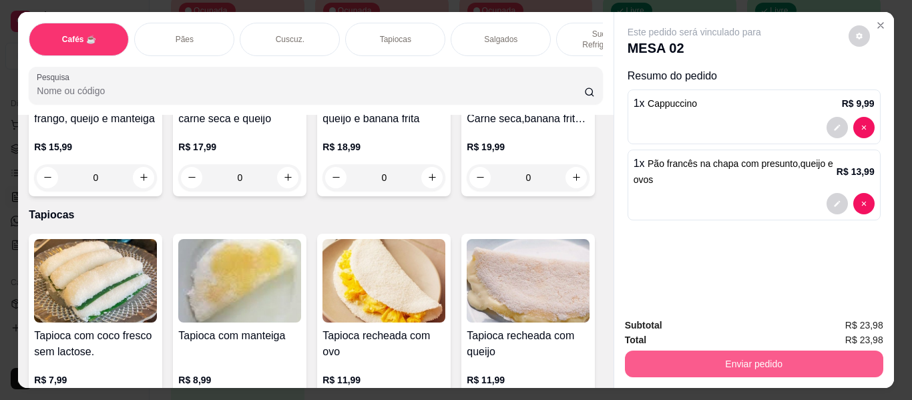
click at [669, 358] on button "Enviar pedido" at bounding box center [754, 363] width 258 height 27
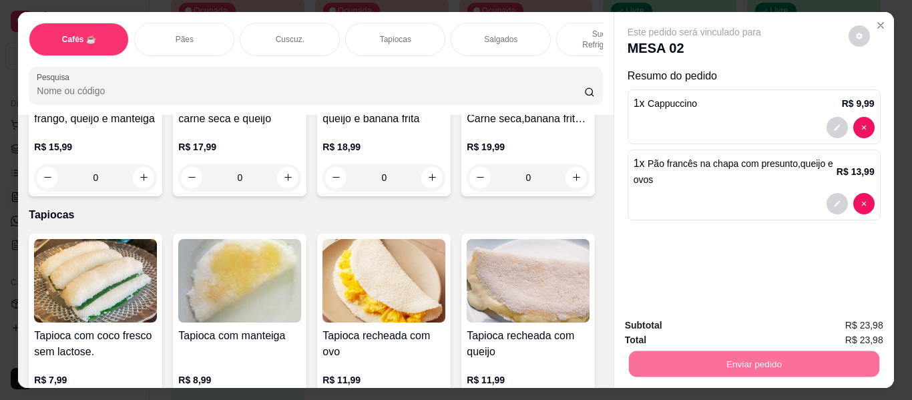
click at [712, 324] on button "Não registrar e enviar pedido" at bounding box center [709, 325] width 139 height 25
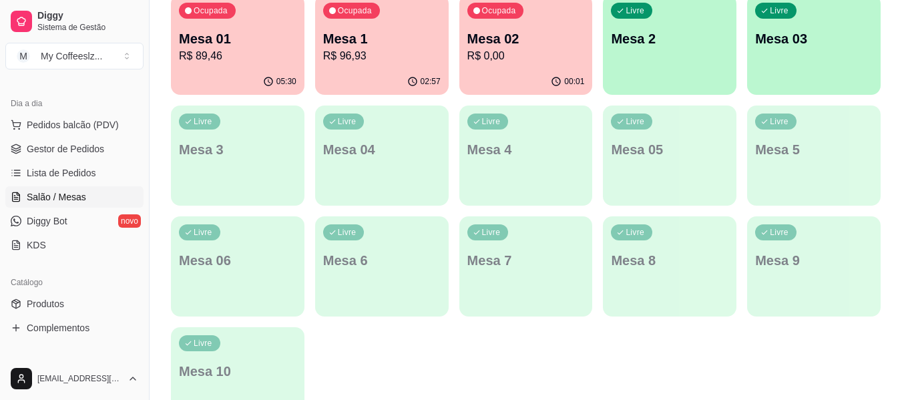
click at [662, 59] on div "Livre Mesa 2" at bounding box center [669, 37] width 133 height 84
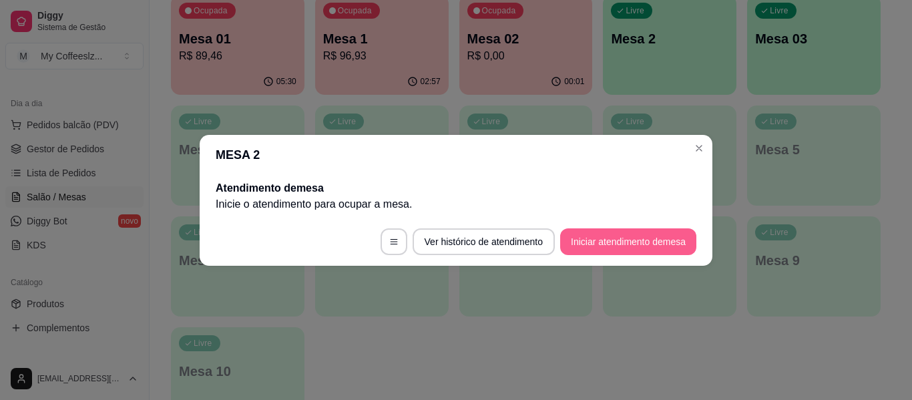
click at [587, 242] on button "Iniciar atendimento de mesa" at bounding box center [628, 241] width 136 height 27
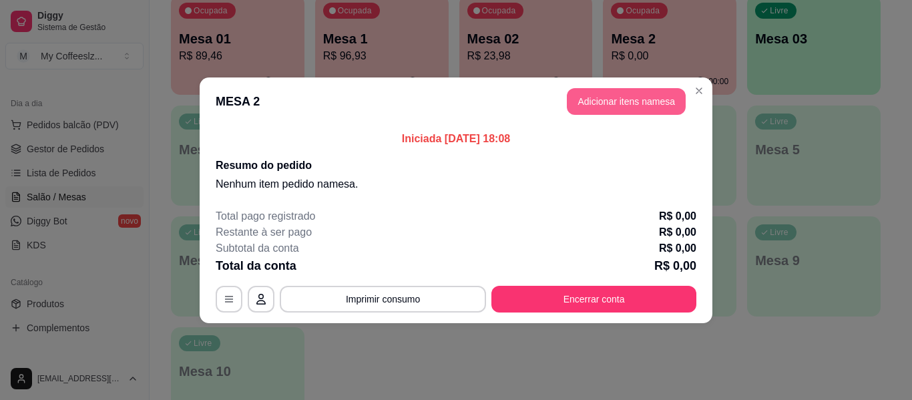
click at [605, 105] on button "Adicionar itens na mesa" at bounding box center [626, 101] width 119 height 27
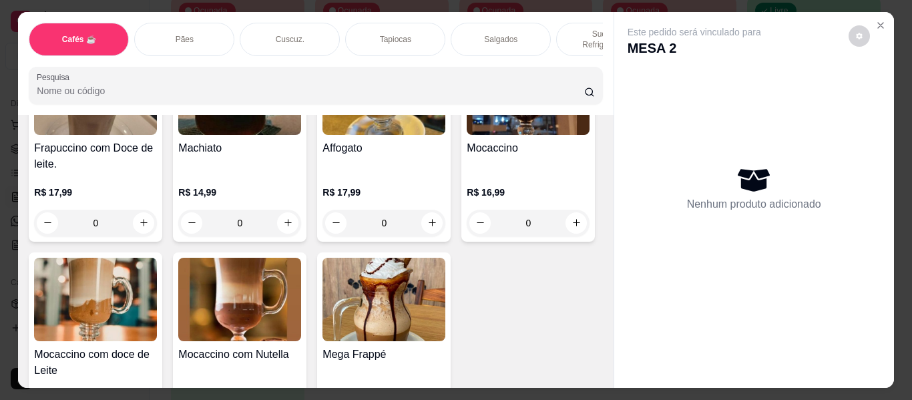
scroll to position [1602, 0]
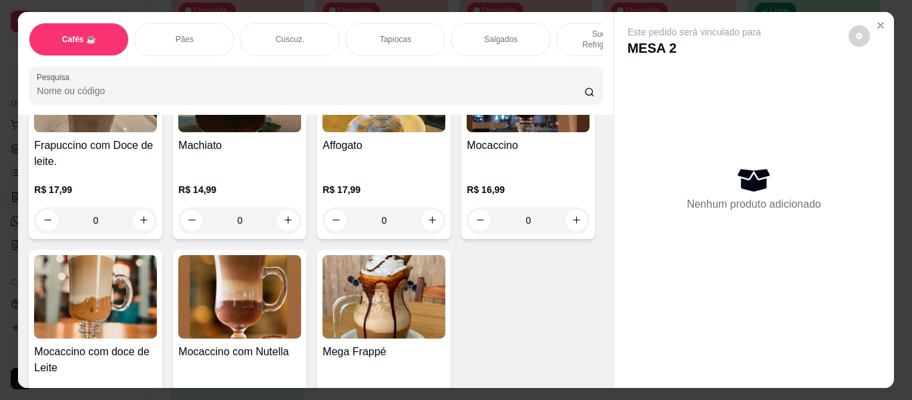
type input "1"
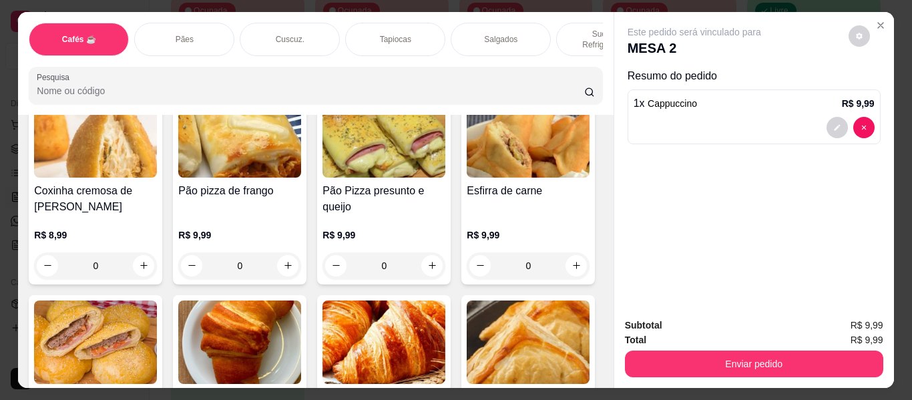
scroll to position [4071, 0]
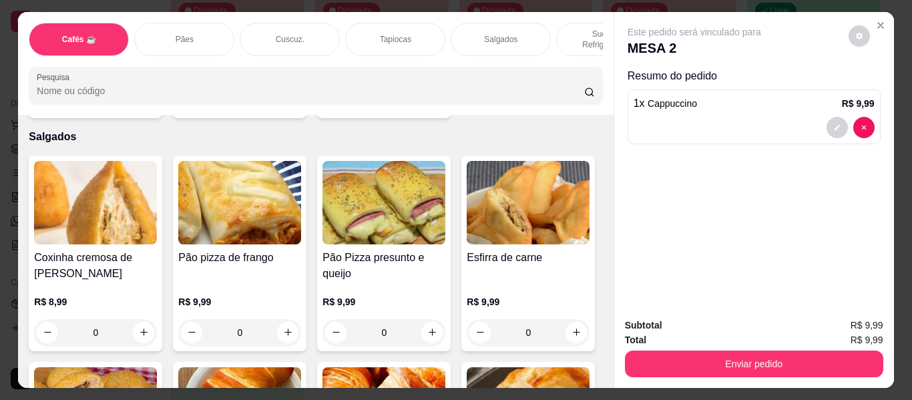
type input "1"
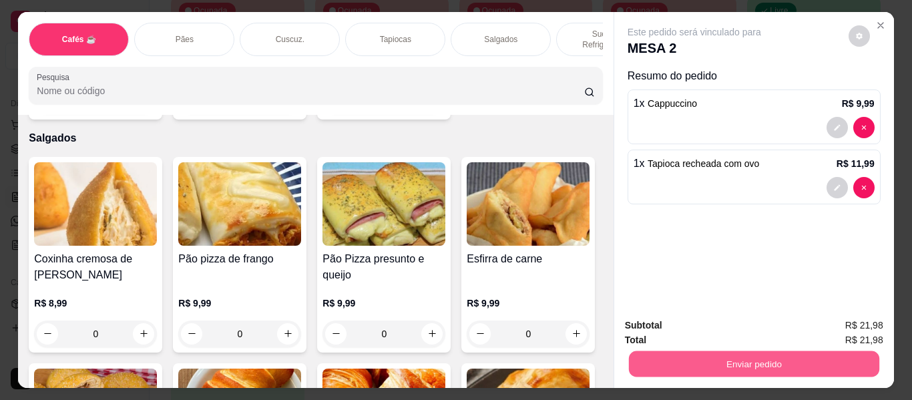
click at [729, 358] on button "Enviar pedido" at bounding box center [753, 364] width 250 height 26
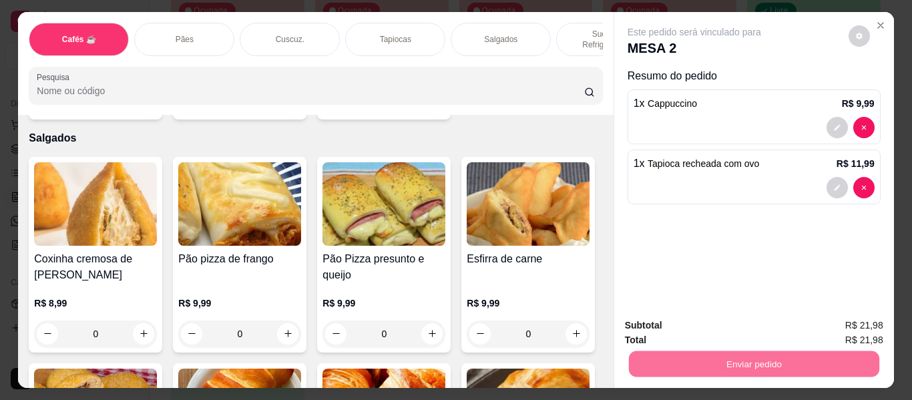
click at [706, 328] on button "Não registrar e enviar pedido" at bounding box center [707, 325] width 145 height 27
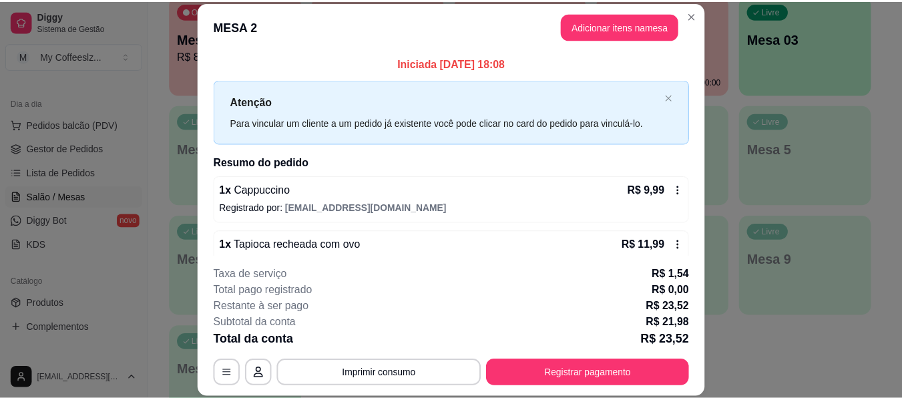
scroll to position [27, 0]
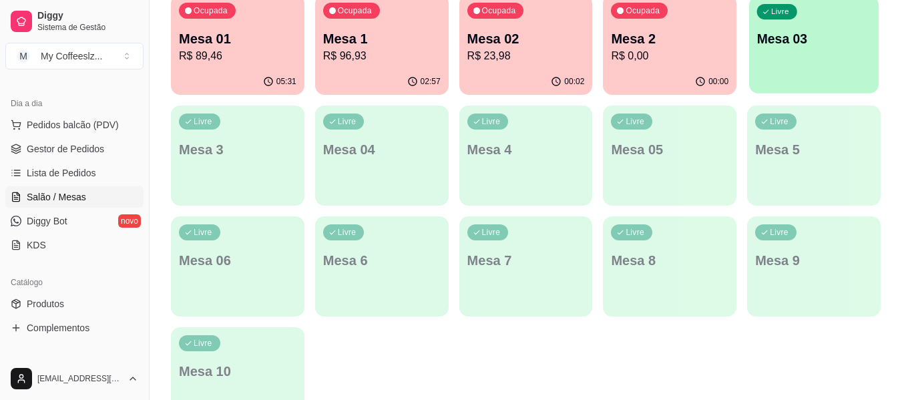
click at [817, 47] on p "Mesa 03" at bounding box center [814, 39] width 114 height 18
click at [817, 47] on p "Mesa 03" at bounding box center [813, 38] width 117 height 19
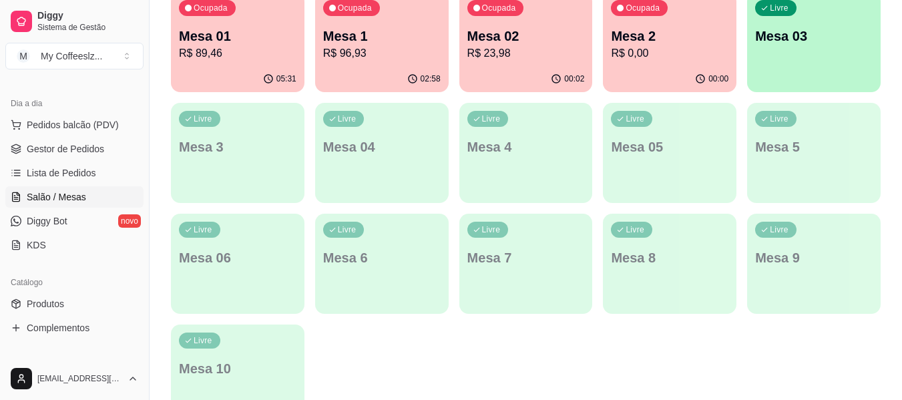
scroll to position [148, 0]
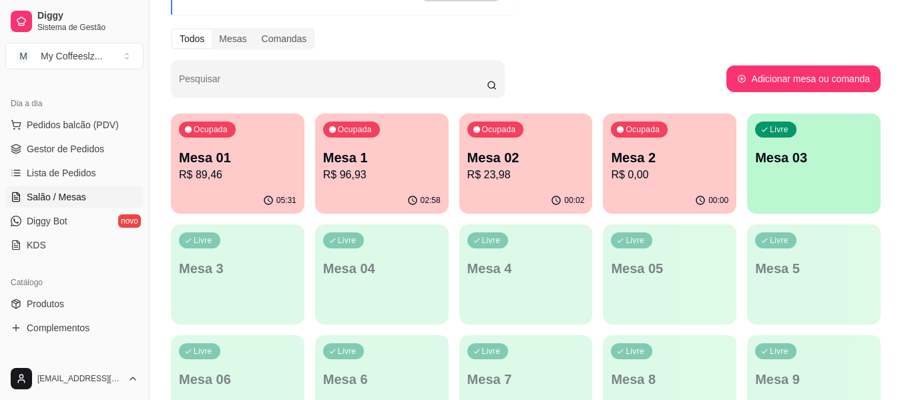
click at [677, 168] on p "R$ 0,00" at bounding box center [669, 175] width 117 height 16
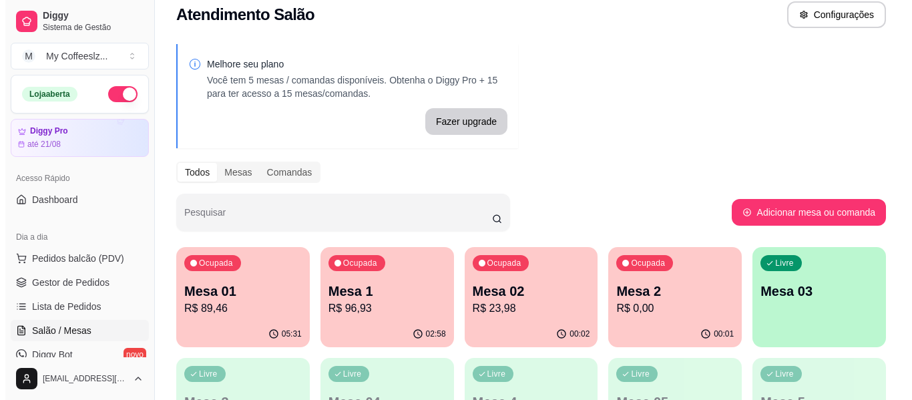
scroll to position [0, 0]
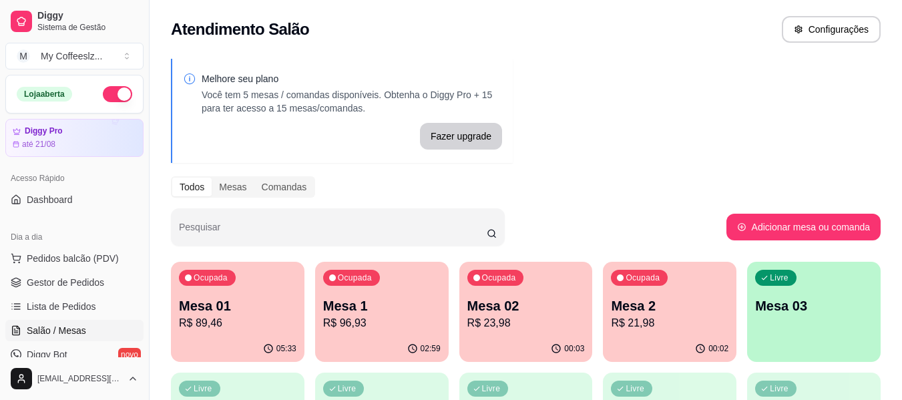
click at [645, 325] on p "R$ 21,98" at bounding box center [669, 323] width 117 height 16
click at [531, 321] on p "R$ 23,98" at bounding box center [525, 323] width 117 height 16
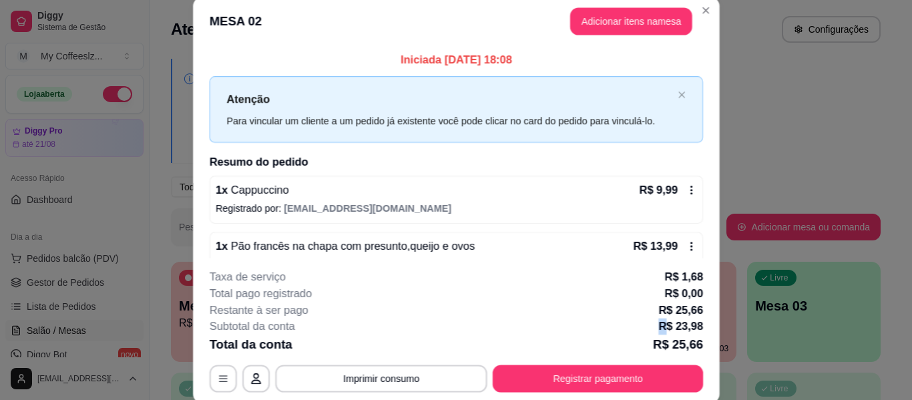
click at [531, 321] on div "Subtotal da conta R$ 23,98" at bounding box center [455, 326] width 493 height 17
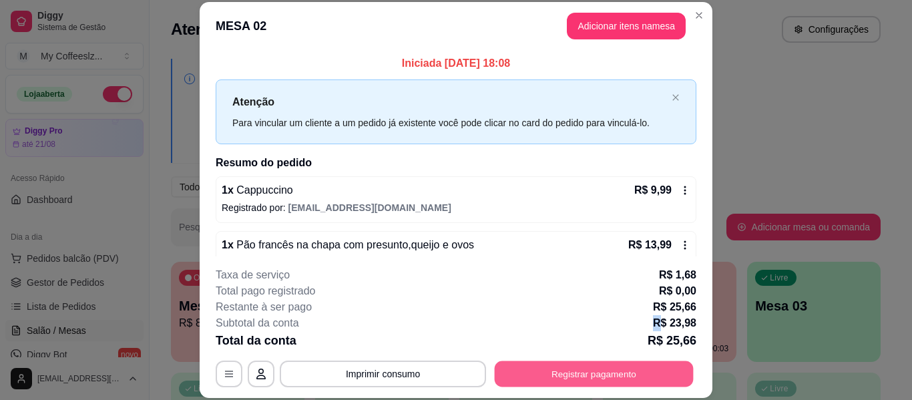
click at [613, 370] on button "Registrar pagamento" at bounding box center [594, 374] width 199 height 26
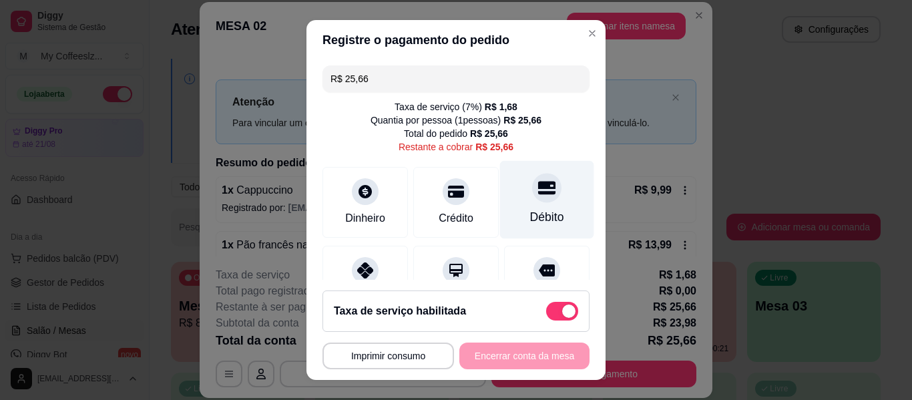
click at [544, 208] on div "Débito" at bounding box center [547, 200] width 94 height 78
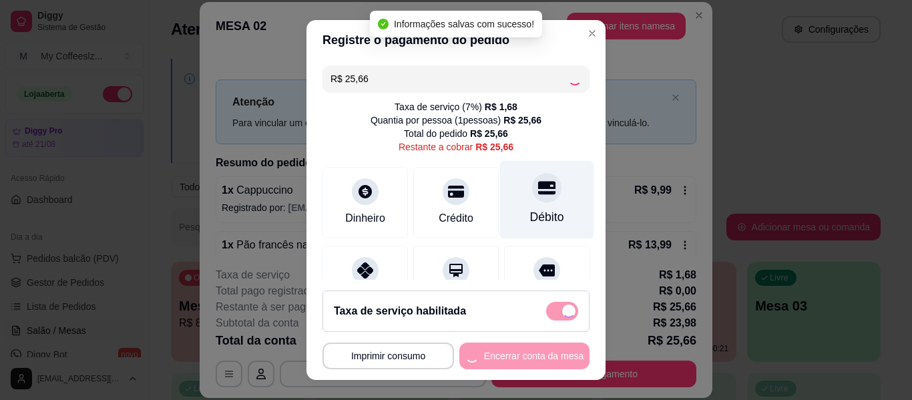
type input "R$ 0,00"
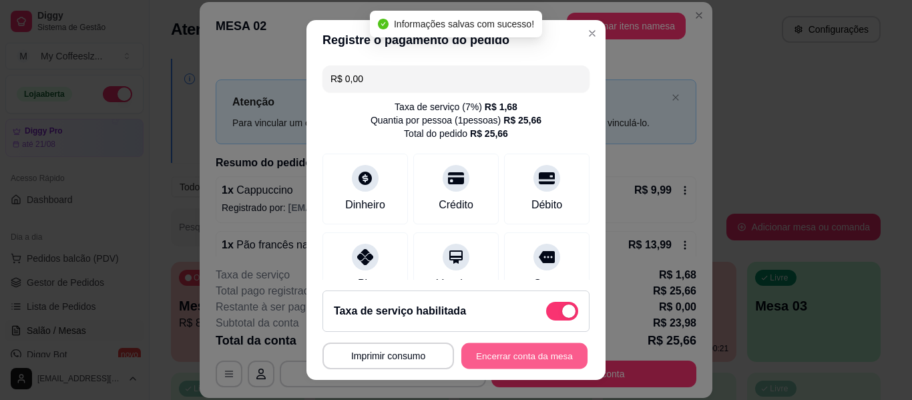
click at [549, 355] on button "Encerrar conta da mesa" at bounding box center [524, 356] width 126 height 26
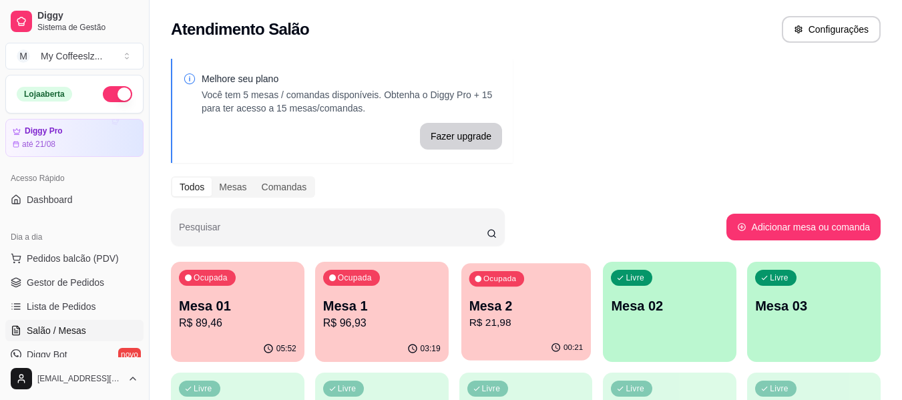
click at [577, 322] on p "R$ 21,98" at bounding box center [525, 322] width 114 height 15
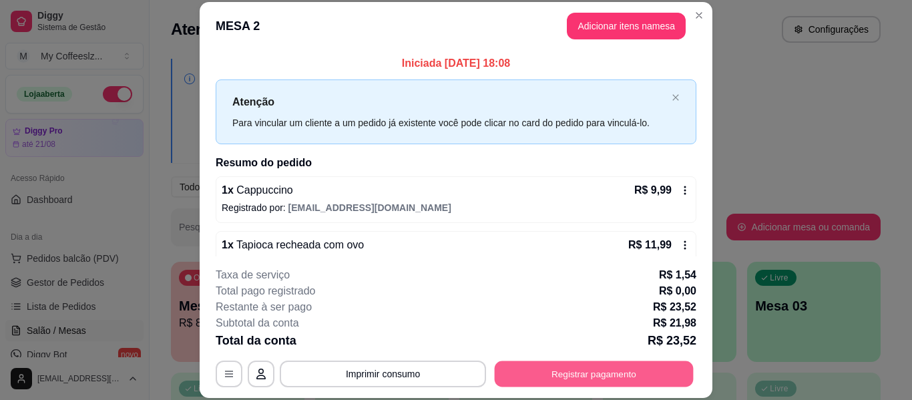
click at [547, 381] on button "Registrar pagamento" at bounding box center [594, 374] width 199 height 26
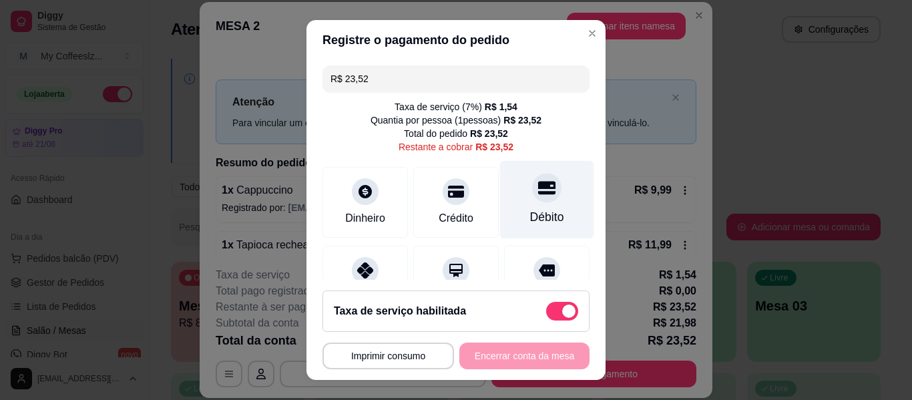
click at [530, 210] on div "Débito" at bounding box center [547, 216] width 34 height 17
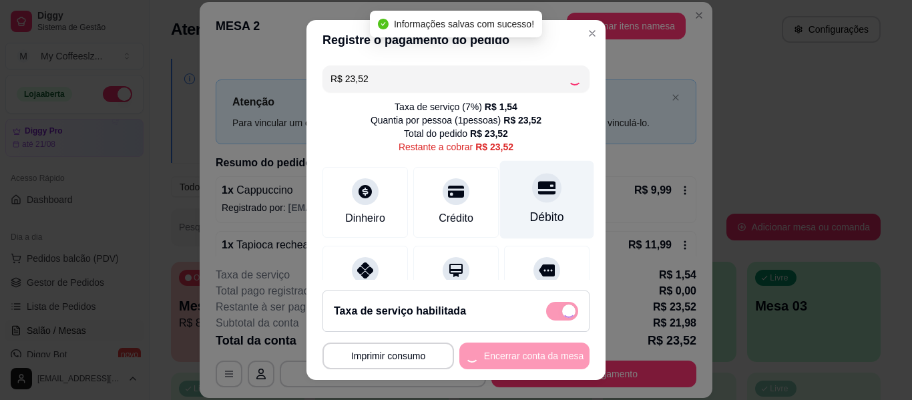
type input "R$ 0,00"
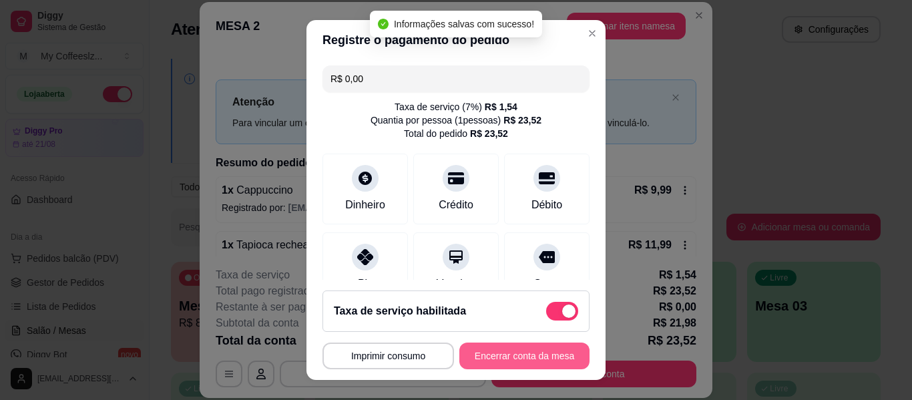
click at [506, 355] on button "Encerrar conta da mesa" at bounding box center [524, 355] width 130 height 27
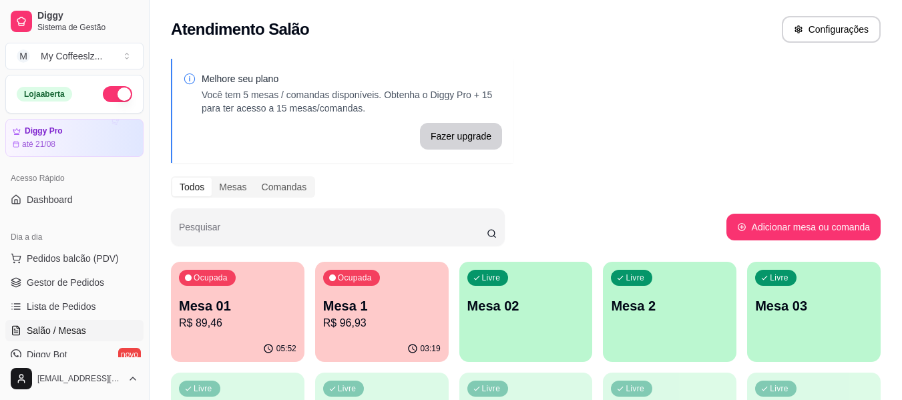
click at [551, 120] on div "Melhore seu plano Você tem 5 mesas / comandas disponíveis. Obtenha o Diggy Pro …" at bounding box center [525, 380] width 752 height 659
click at [535, 340] on div "Livre Mesa 02" at bounding box center [525, 304] width 133 height 84
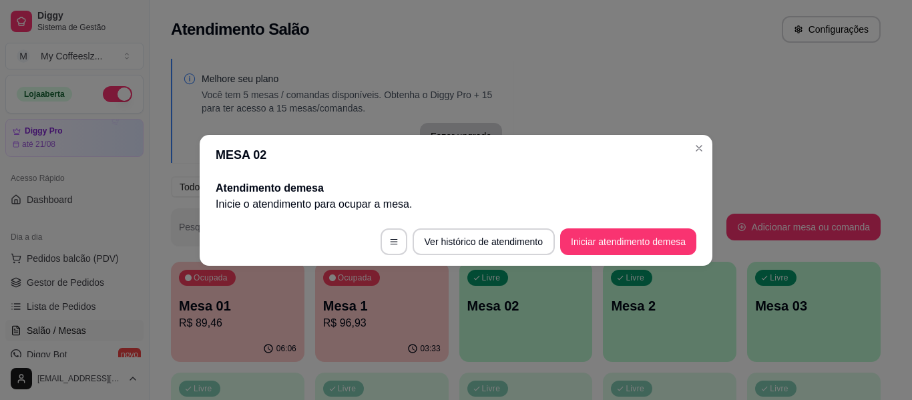
click at [611, 224] on footer "Ver histórico de atendimento Iniciar atendimento de mesa" at bounding box center [456, 242] width 513 height 48
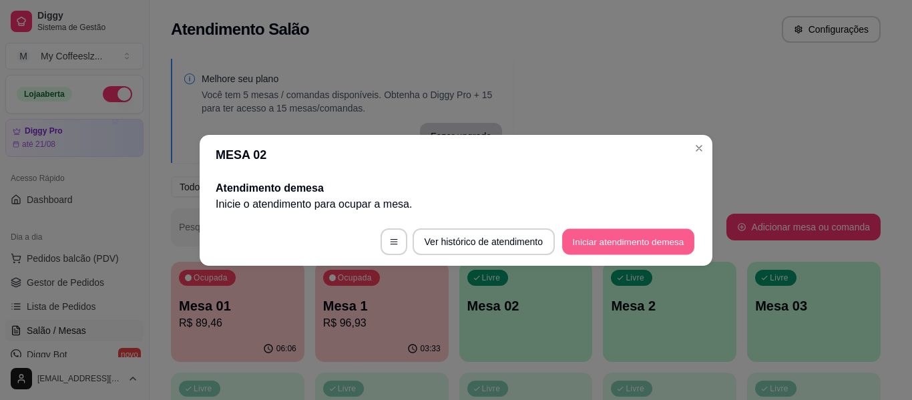
click at [579, 240] on button "Iniciar atendimento de mesa" at bounding box center [628, 241] width 132 height 26
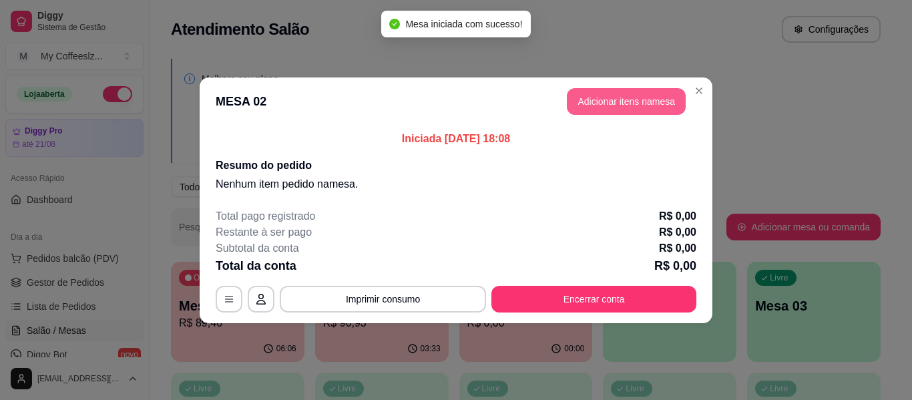
click at [582, 103] on button "Adicionar itens na mesa" at bounding box center [626, 101] width 119 height 27
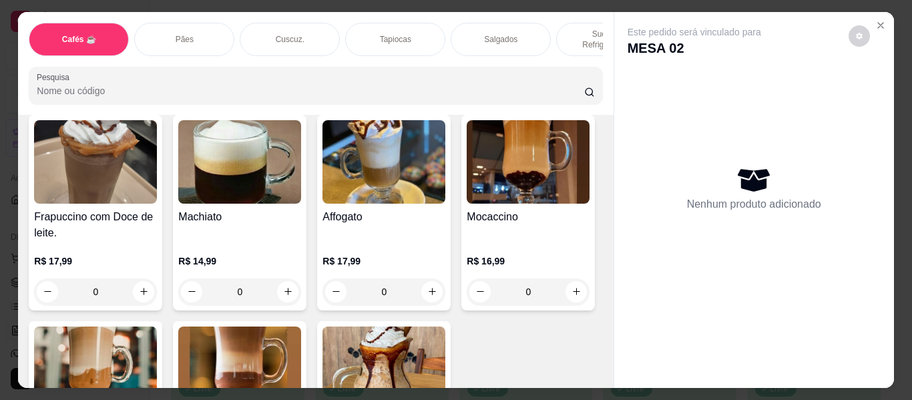
scroll to position [1602, 0]
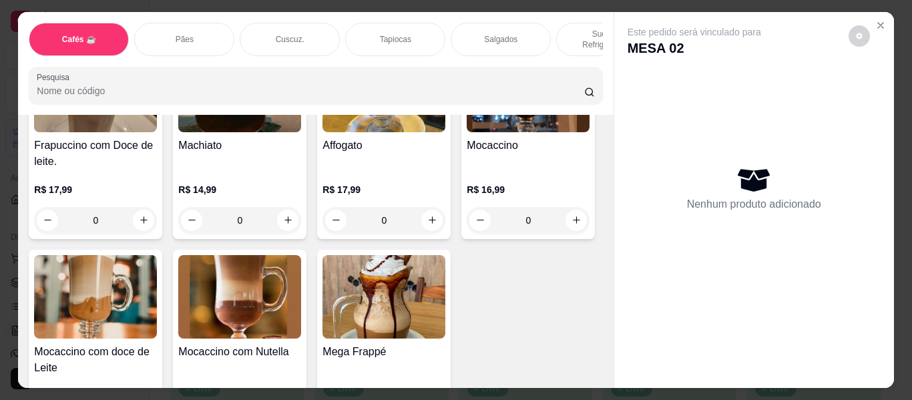
type input "1"
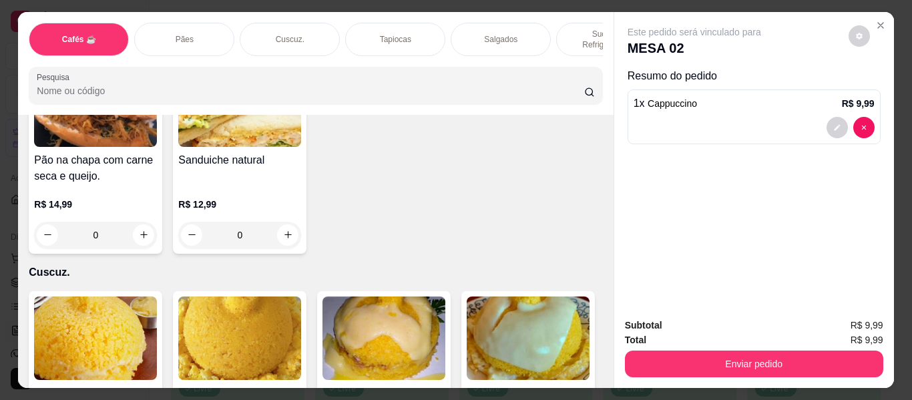
scroll to position [2469, 0]
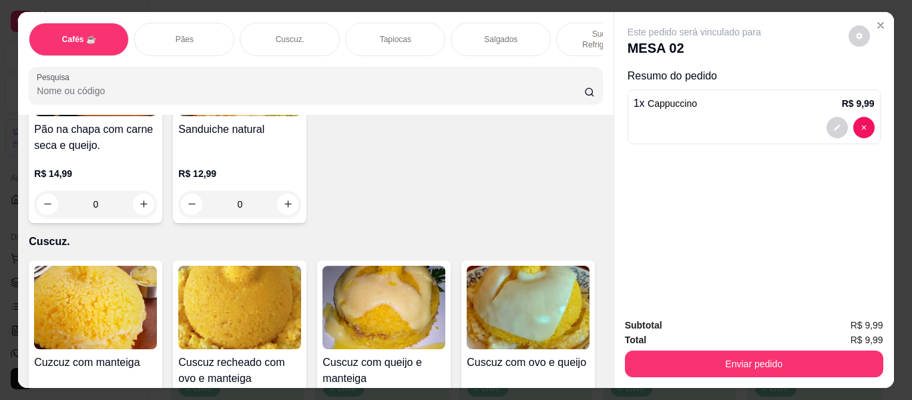
click at [593, 29] on p "Sucos e Refrigerantes" at bounding box center [605, 39] width 77 height 21
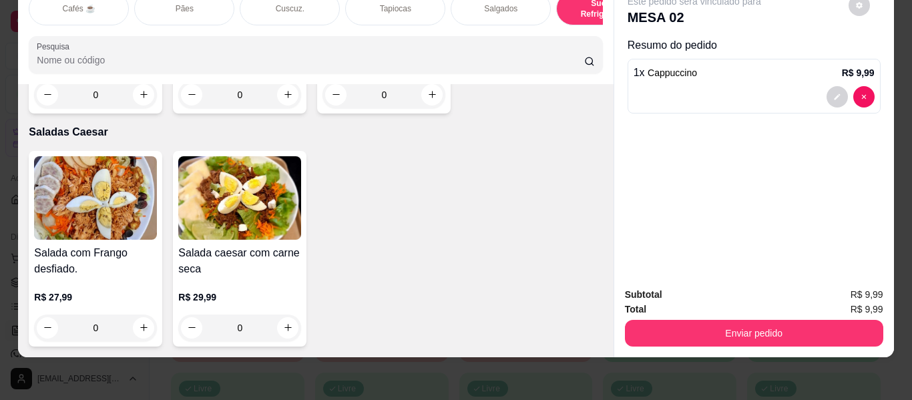
scroll to position [8144, 0]
type input "1"
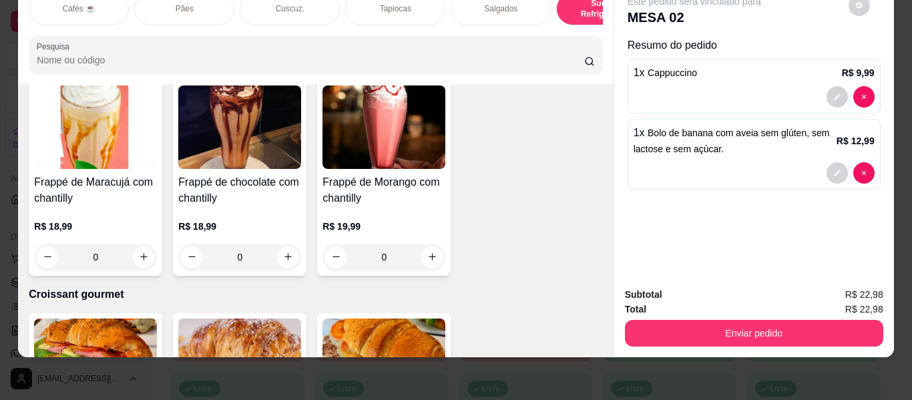
scroll to position [6810, 0]
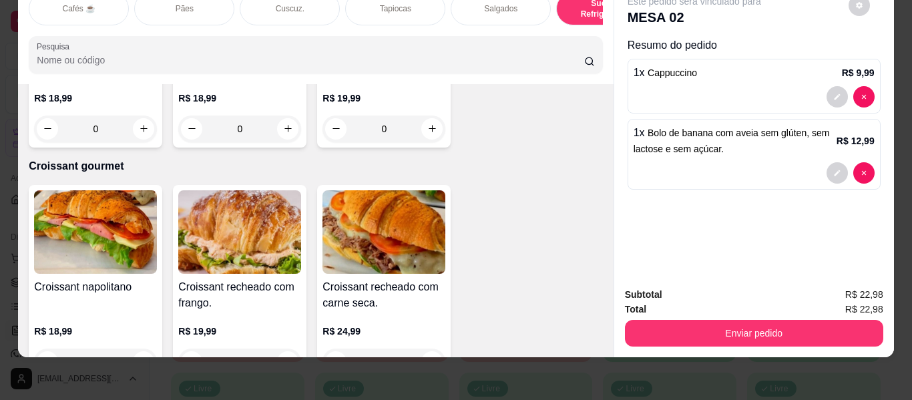
type input "2"
type input "1"
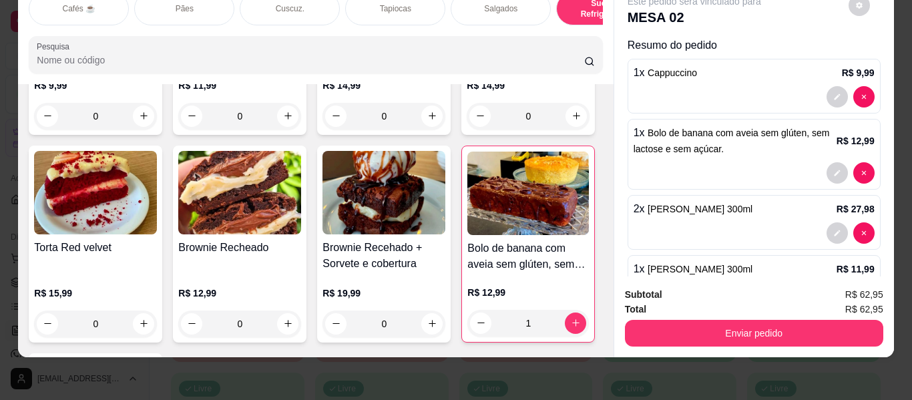
click at [385, 5] on div "Tapiocas" at bounding box center [395, 8] width 100 height 33
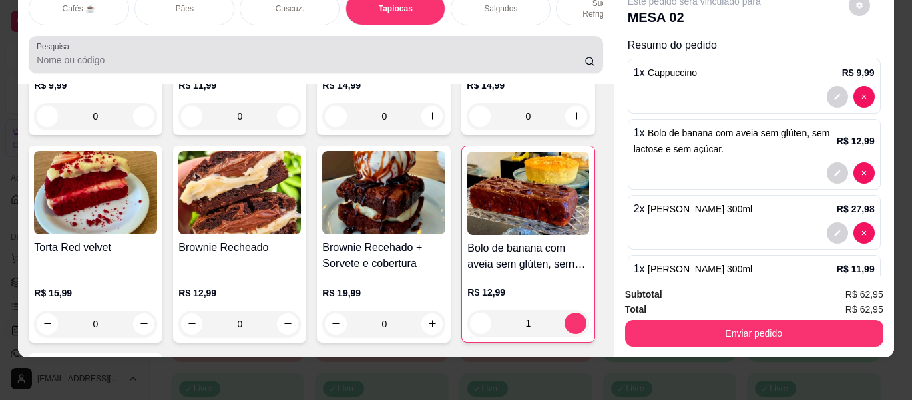
scroll to position [31, 0]
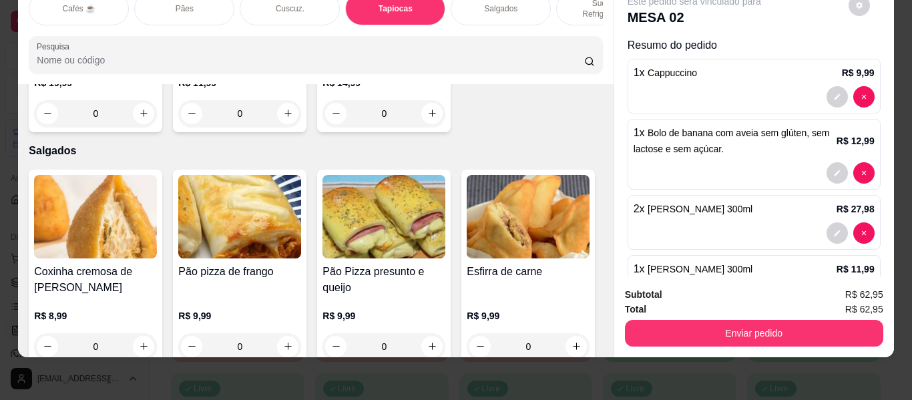
type input "1"
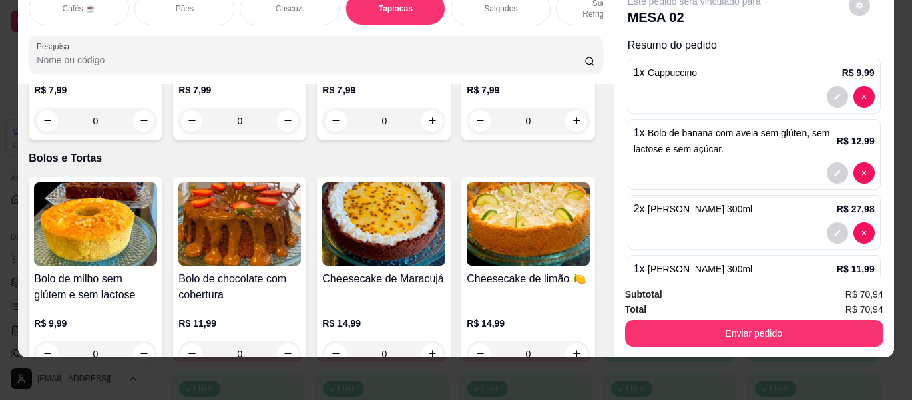
scroll to position [5761, 0]
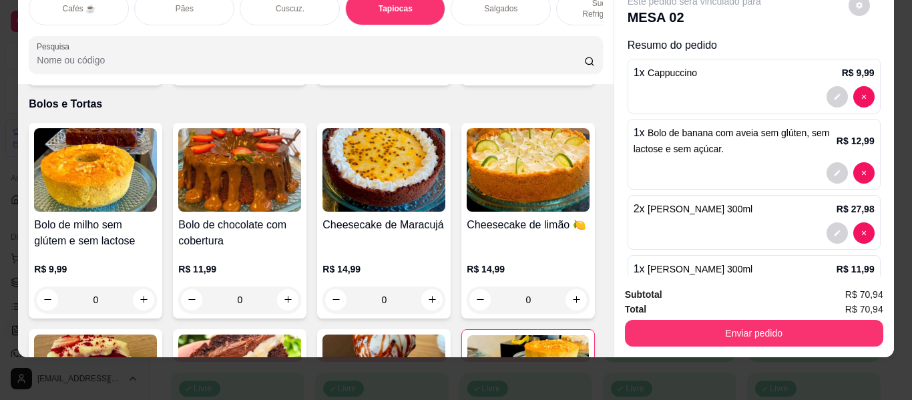
type input "1"
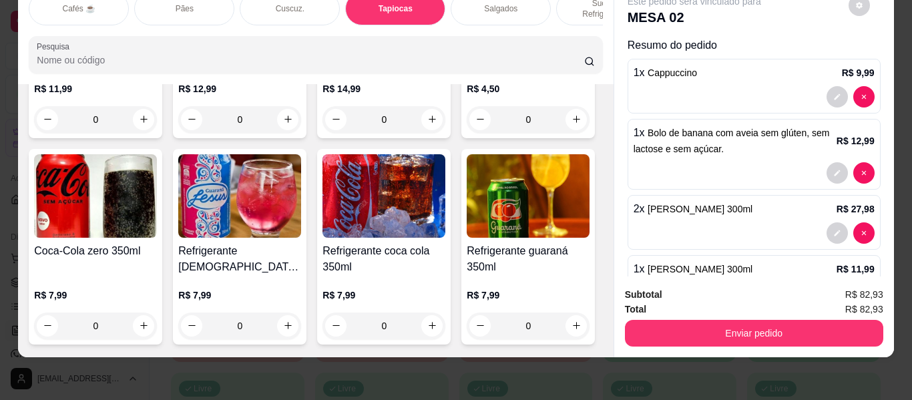
scroll to position [5494, 0]
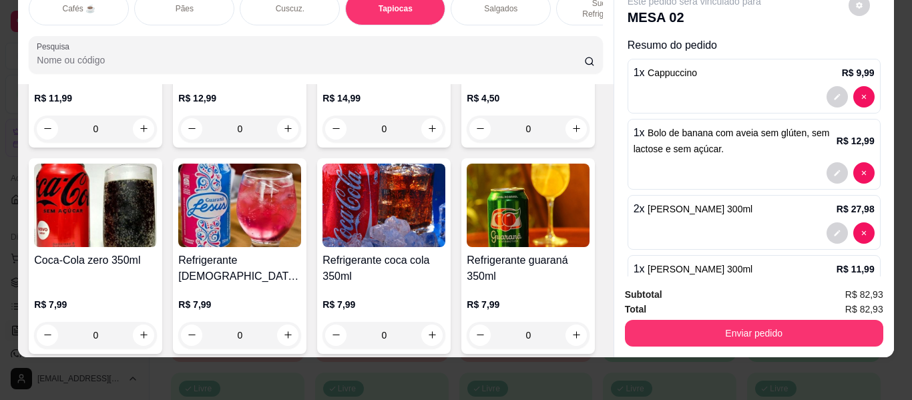
type input "1"
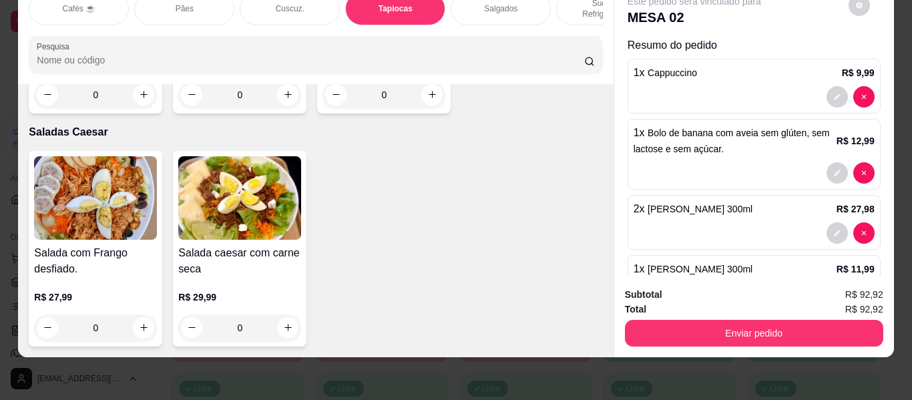
scroll to position [7763, 0]
type input "2"
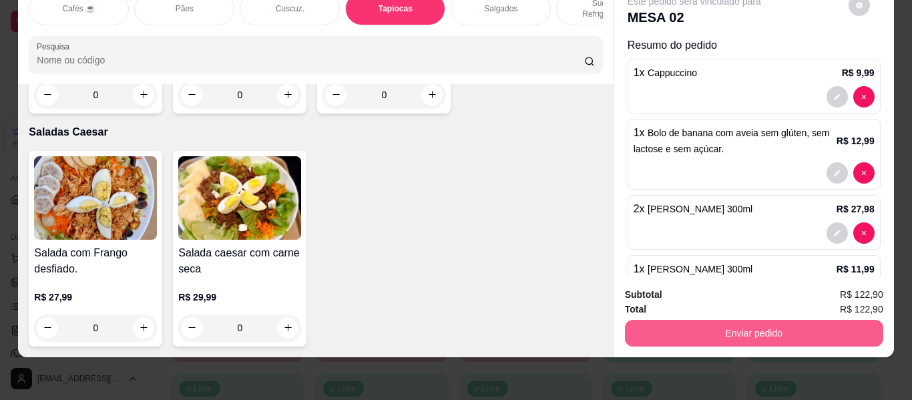
click at [731, 320] on button "Enviar pedido" at bounding box center [754, 333] width 258 height 27
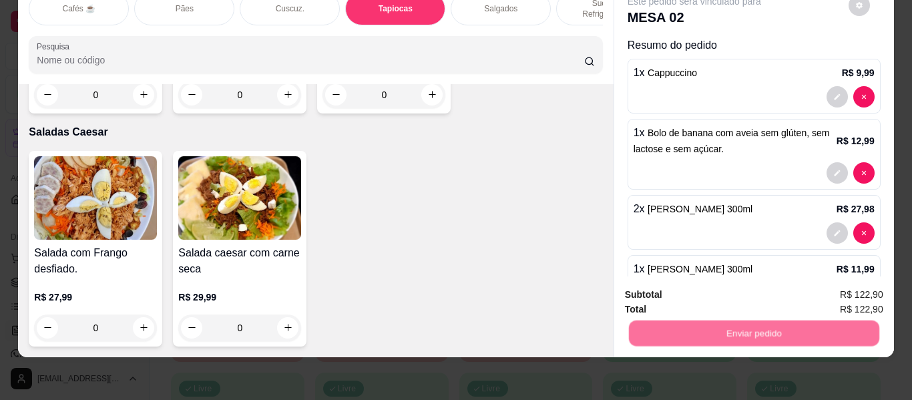
click at [739, 289] on button "Não registrar e enviar pedido" at bounding box center [709, 294] width 139 height 25
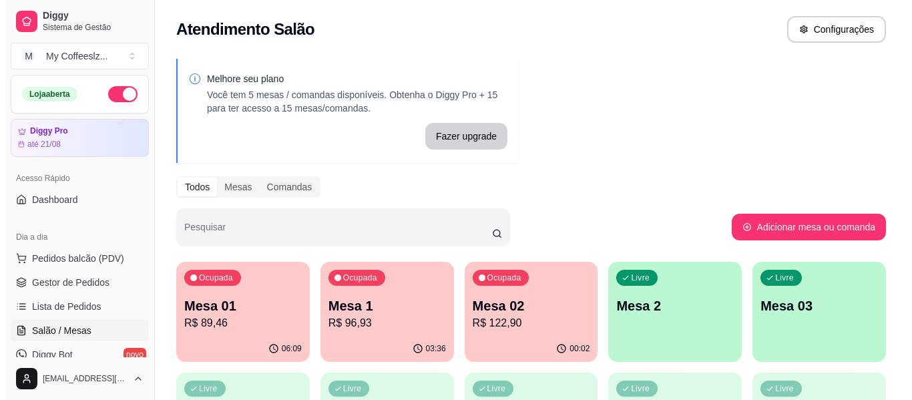
scroll to position [133, 0]
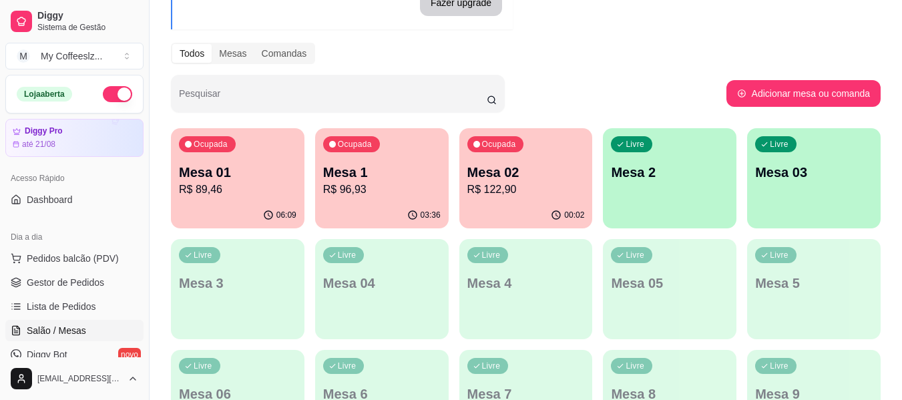
click at [548, 175] on p "Mesa 02" at bounding box center [525, 172] width 117 height 19
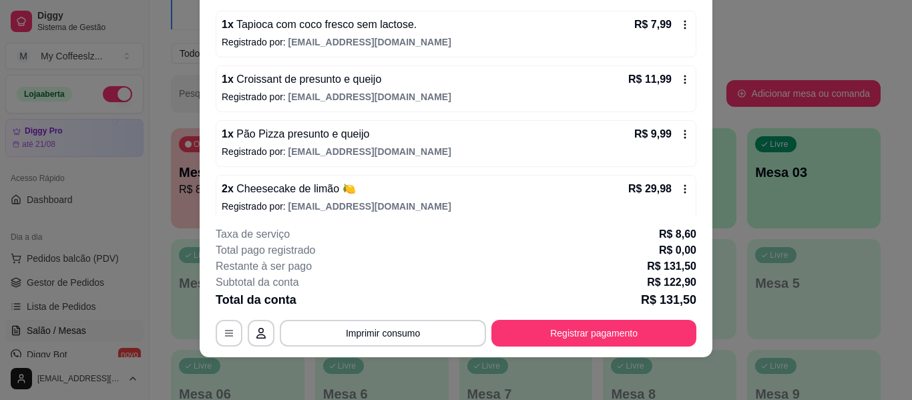
scroll to position [355, 0]
